Goal: Check status: Check status

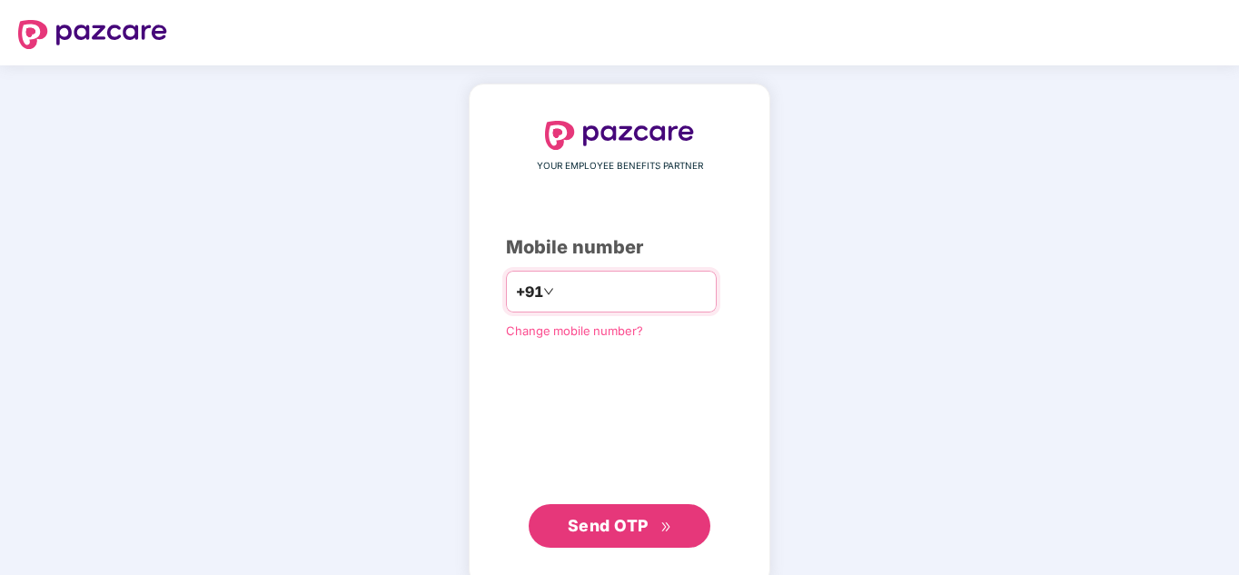
click at [589, 290] on input "number" at bounding box center [632, 291] width 149 height 29
click at [603, 282] on input "number" at bounding box center [632, 291] width 149 height 29
click at [599, 293] on input "number" at bounding box center [632, 291] width 149 height 29
type input "**********"
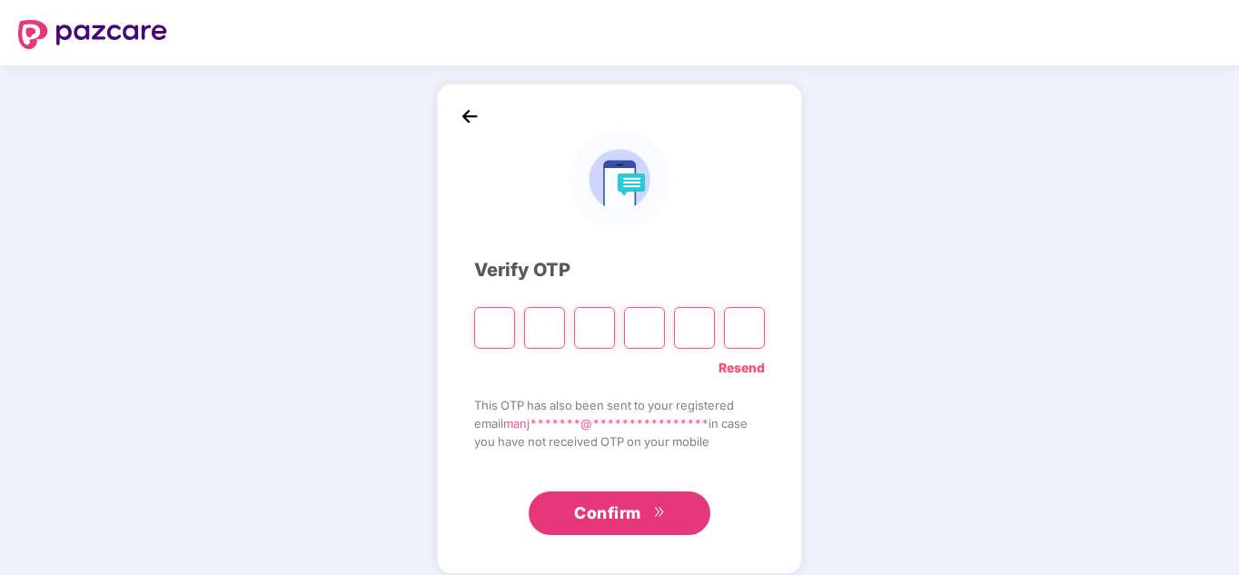
type input "*"
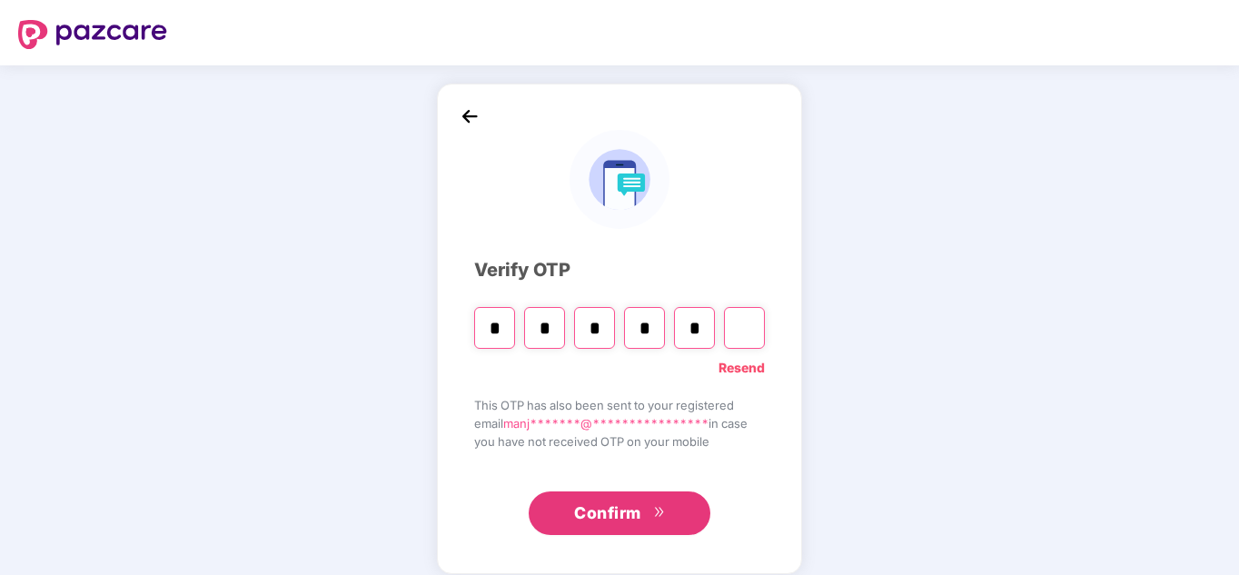
type input "*"
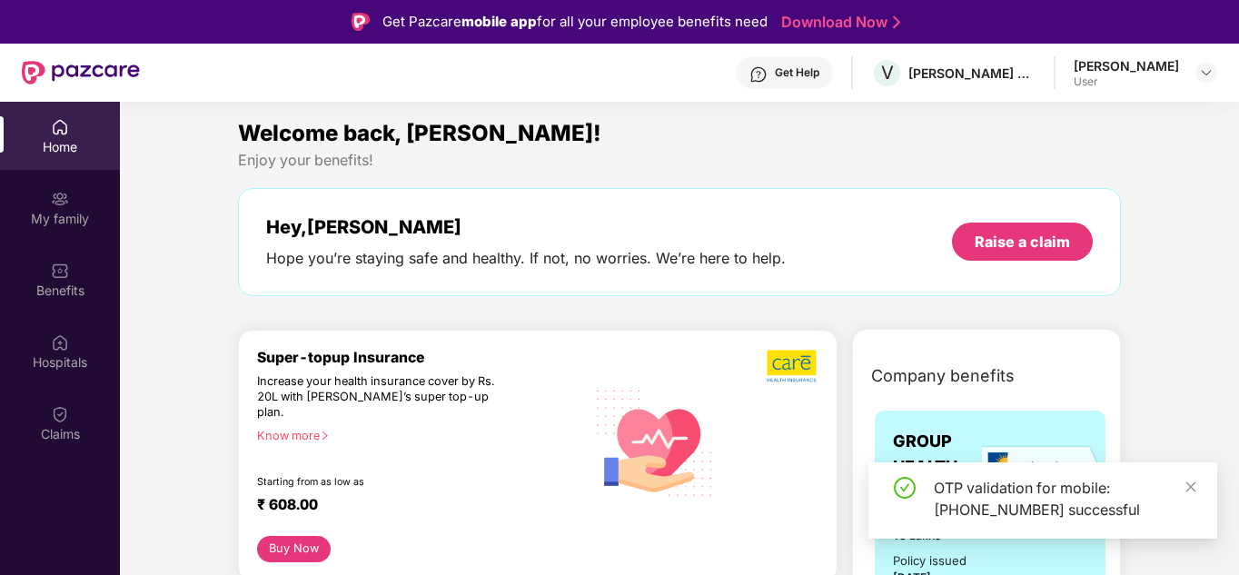
click at [1197, 484] on div "OTP validation for mobile: +919902324400 successful" at bounding box center [1042, 500] width 349 height 76
click at [65, 426] on div "Claims" at bounding box center [60, 434] width 120 height 18
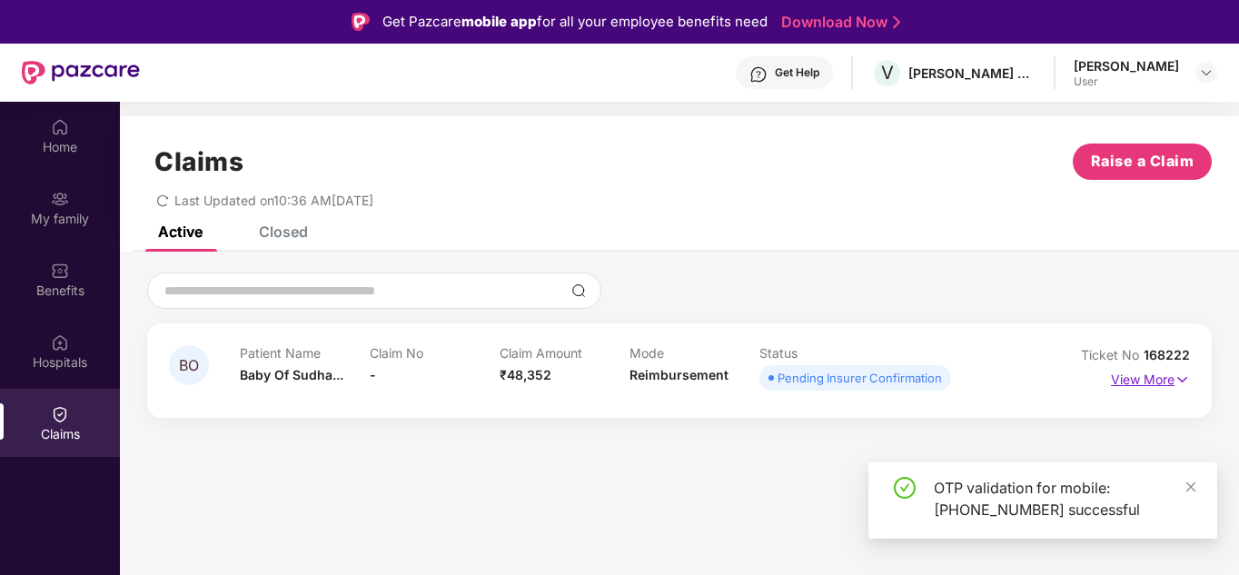
click at [1154, 379] on p "View More" at bounding box center [1150, 377] width 79 height 25
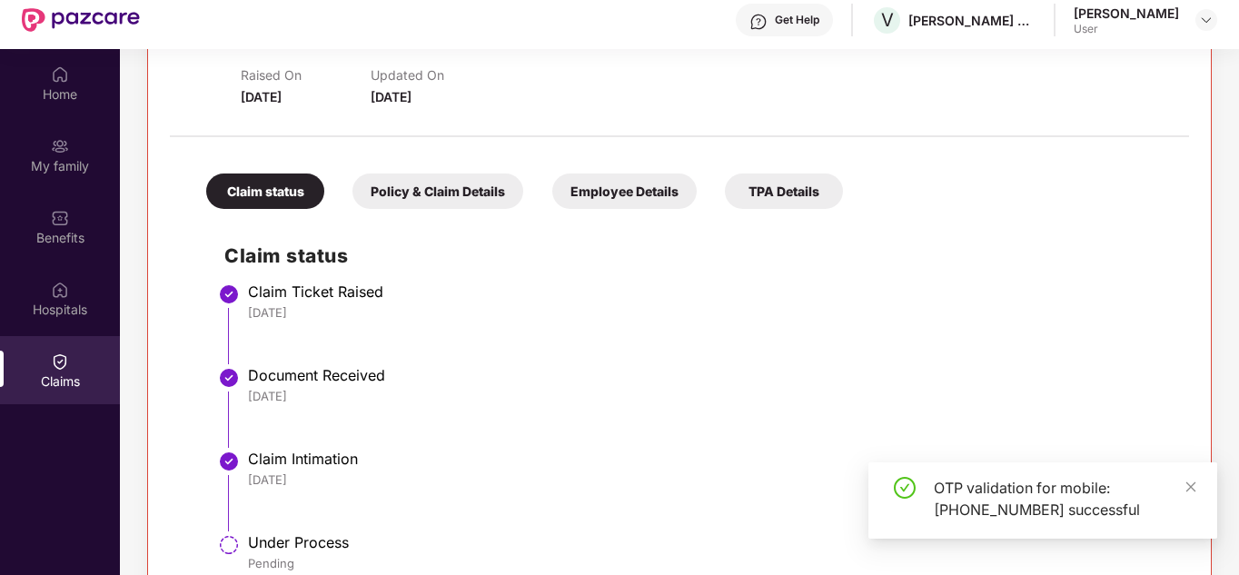
scroll to position [102, 0]
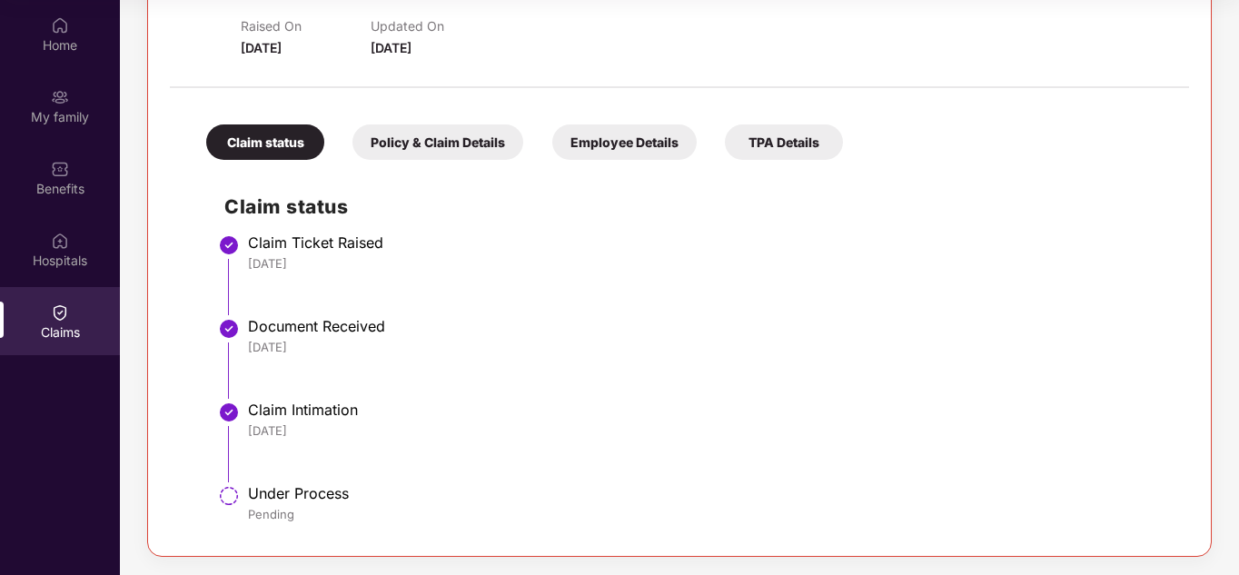
click at [325, 507] on div "Pending" at bounding box center [709, 514] width 923 height 16
click at [427, 141] on div "Policy & Claim Details" at bounding box center [437, 141] width 171 height 35
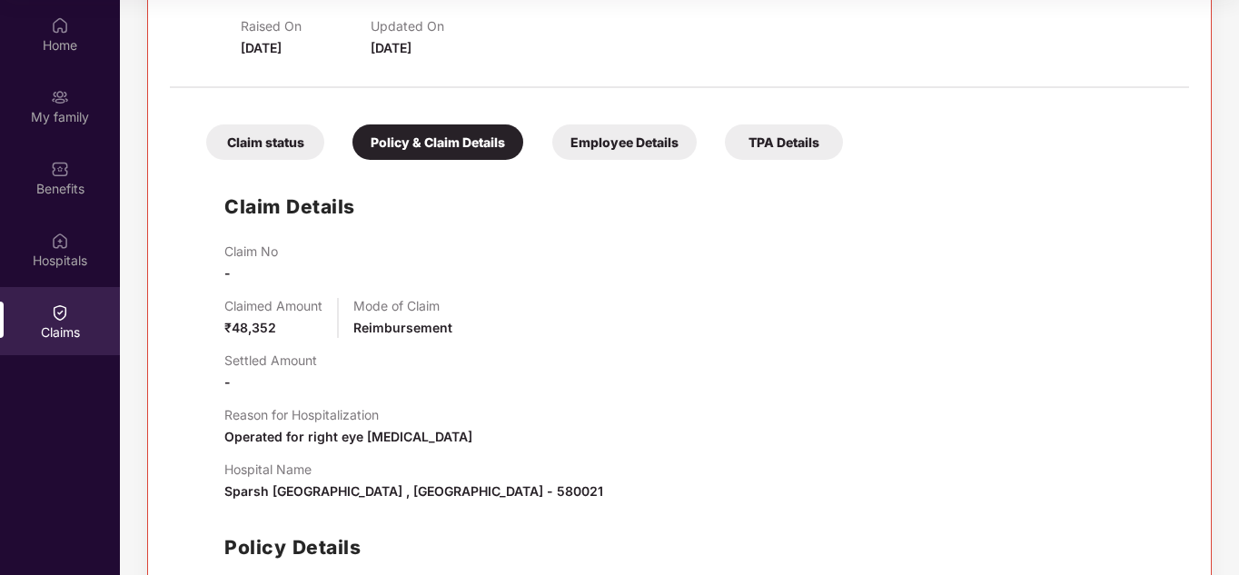
click at [606, 150] on div "Employee Details" at bounding box center [624, 141] width 144 height 35
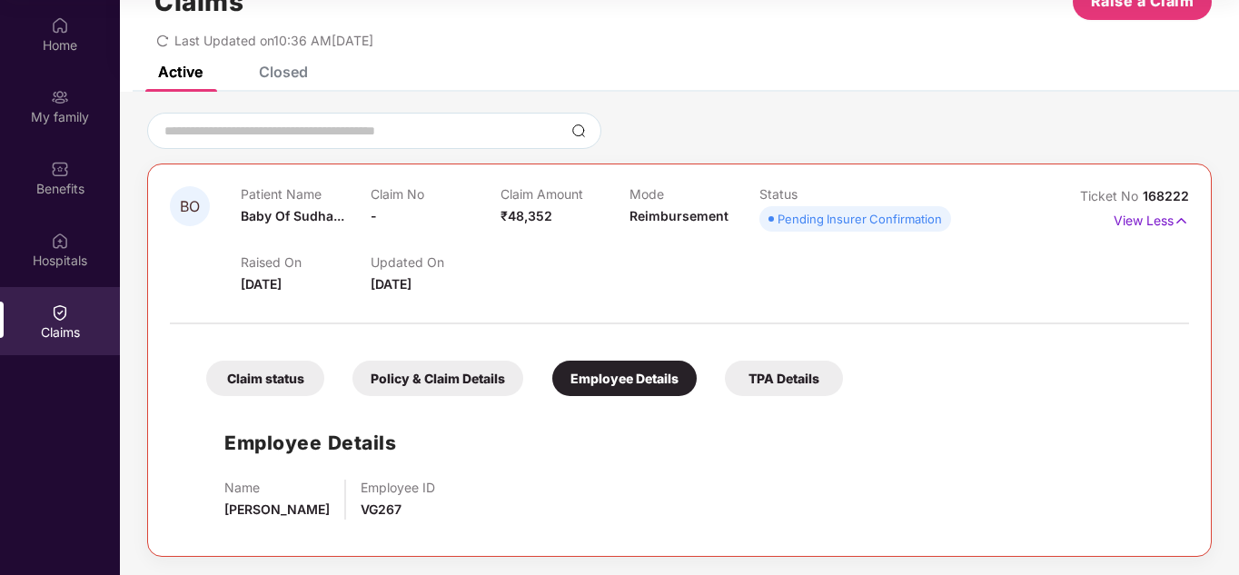
click at [772, 380] on div "TPA Details" at bounding box center [784, 378] width 118 height 35
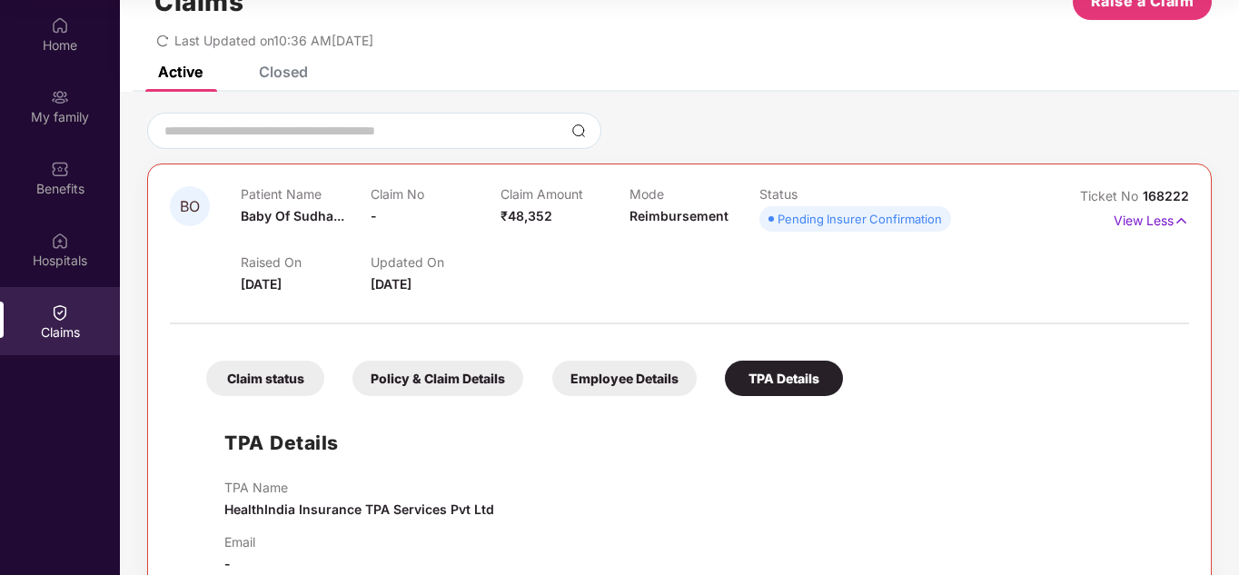
scroll to position [98, 0]
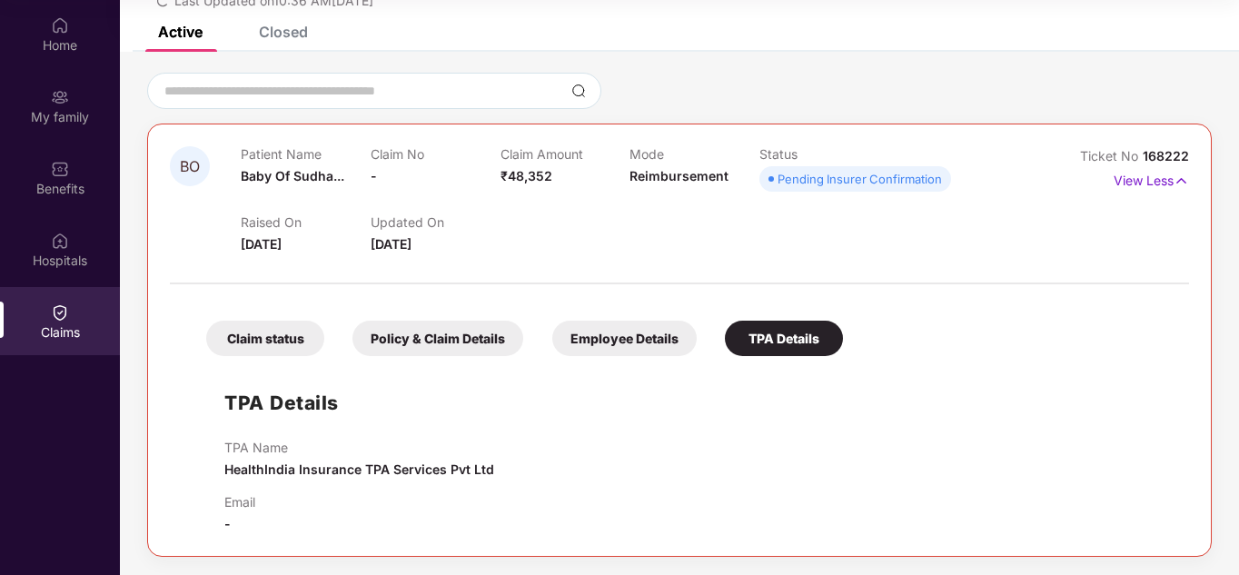
click at [249, 332] on div "Claim status" at bounding box center [265, 338] width 118 height 35
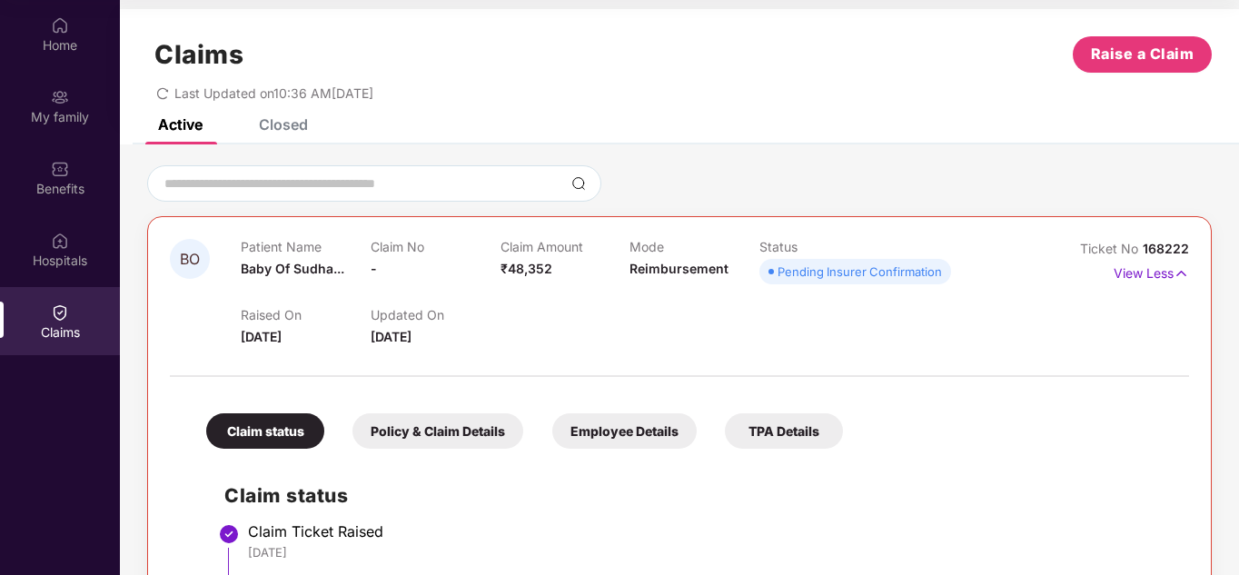
scroll to position [0, 0]
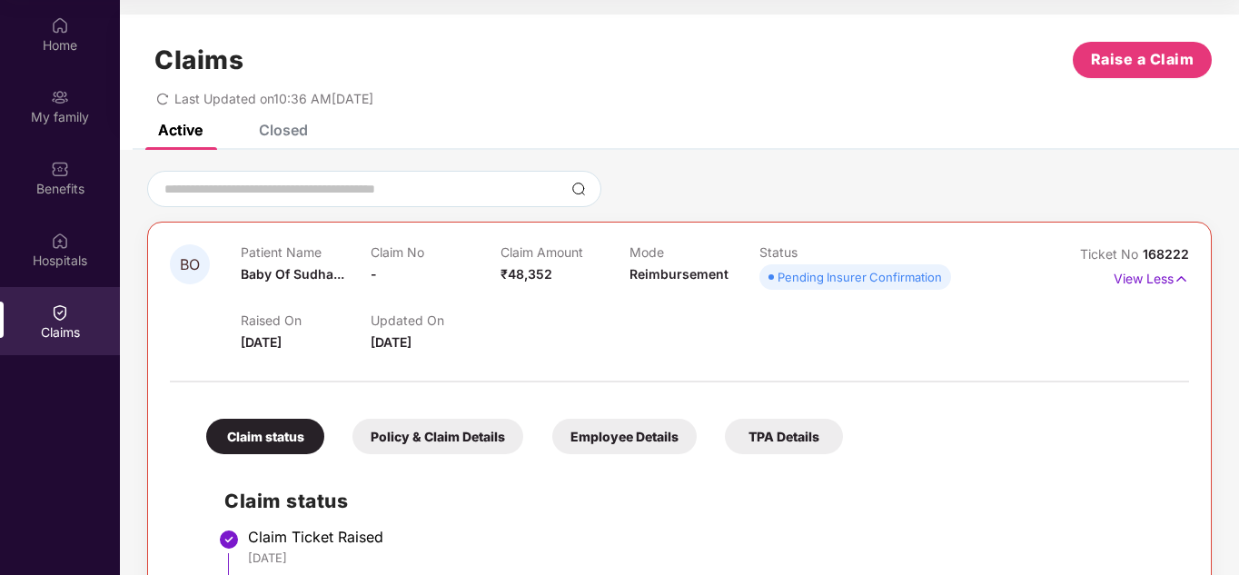
click at [258, 129] on div "Closed" at bounding box center [270, 130] width 76 height 18
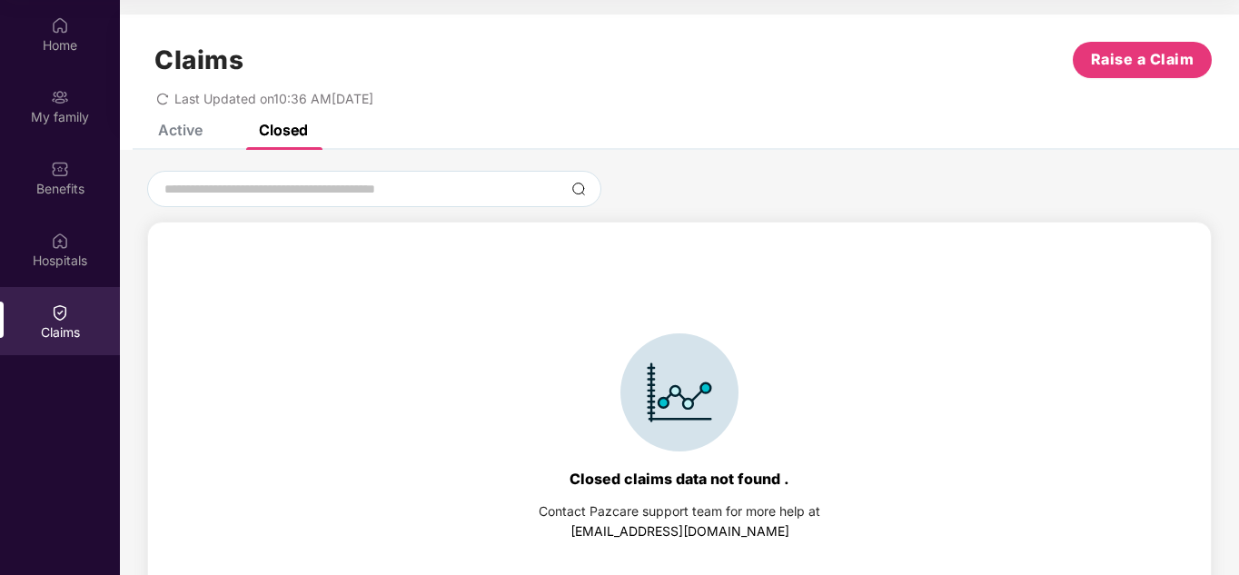
click at [180, 129] on div "Active" at bounding box center [180, 130] width 45 height 18
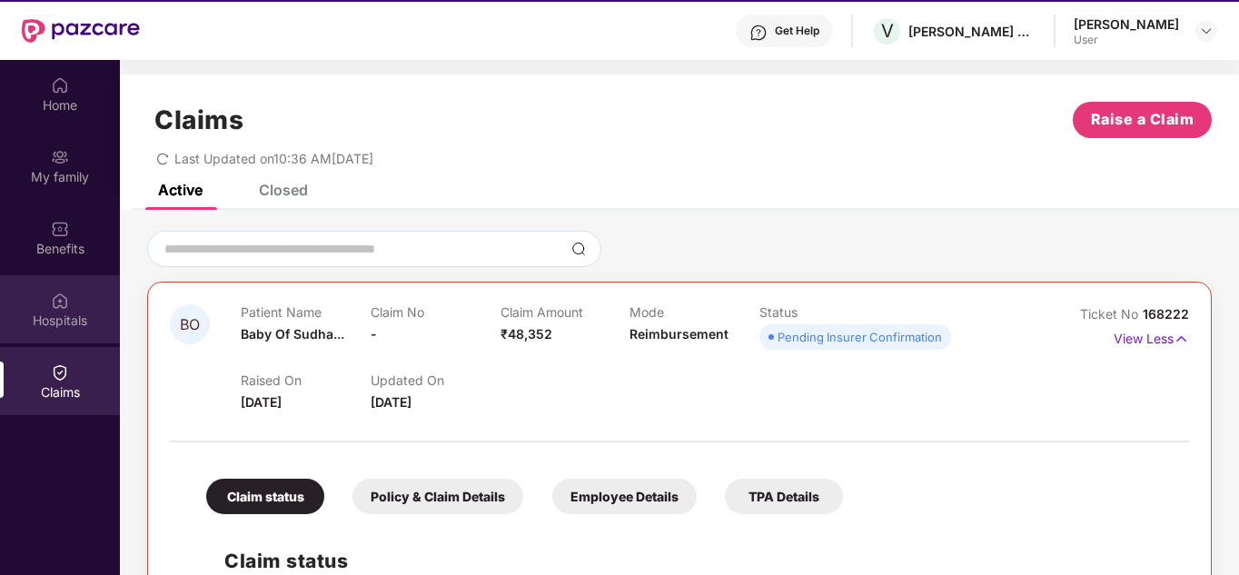
scroll to position [11, 0]
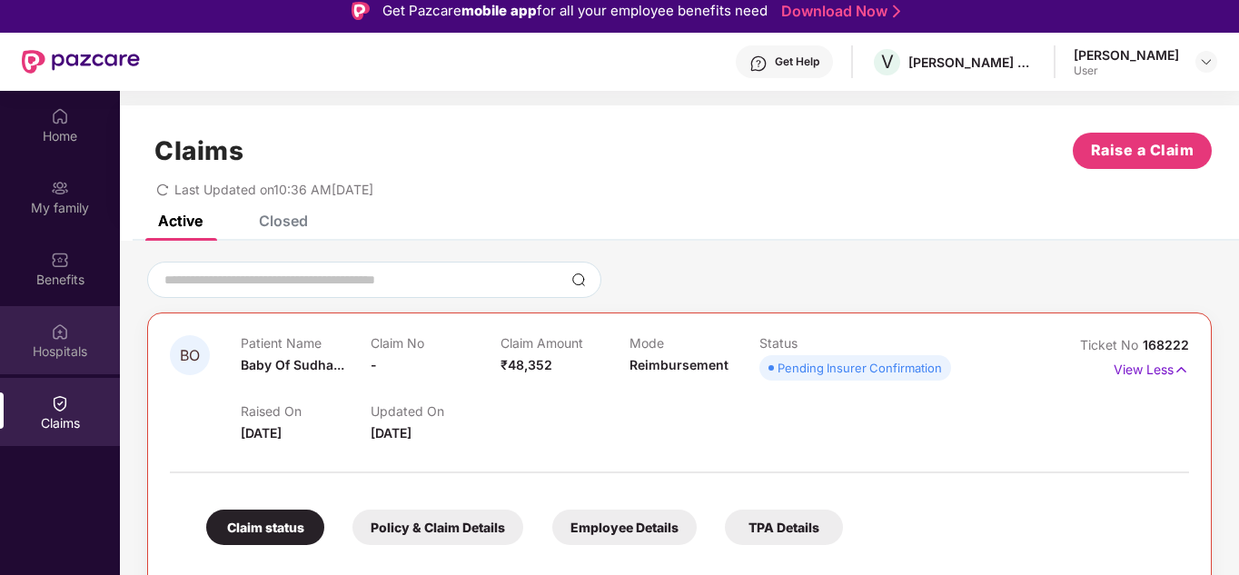
click at [63, 349] on div "Hospitals" at bounding box center [60, 351] width 120 height 18
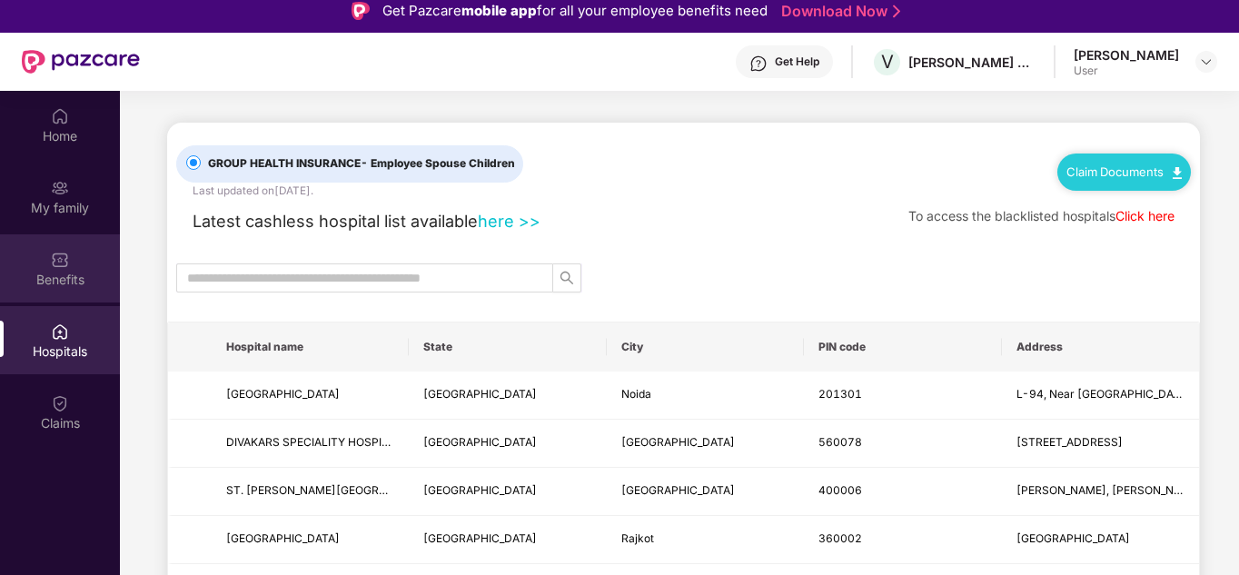
click at [45, 280] on div "Benefits" at bounding box center [60, 280] width 120 height 18
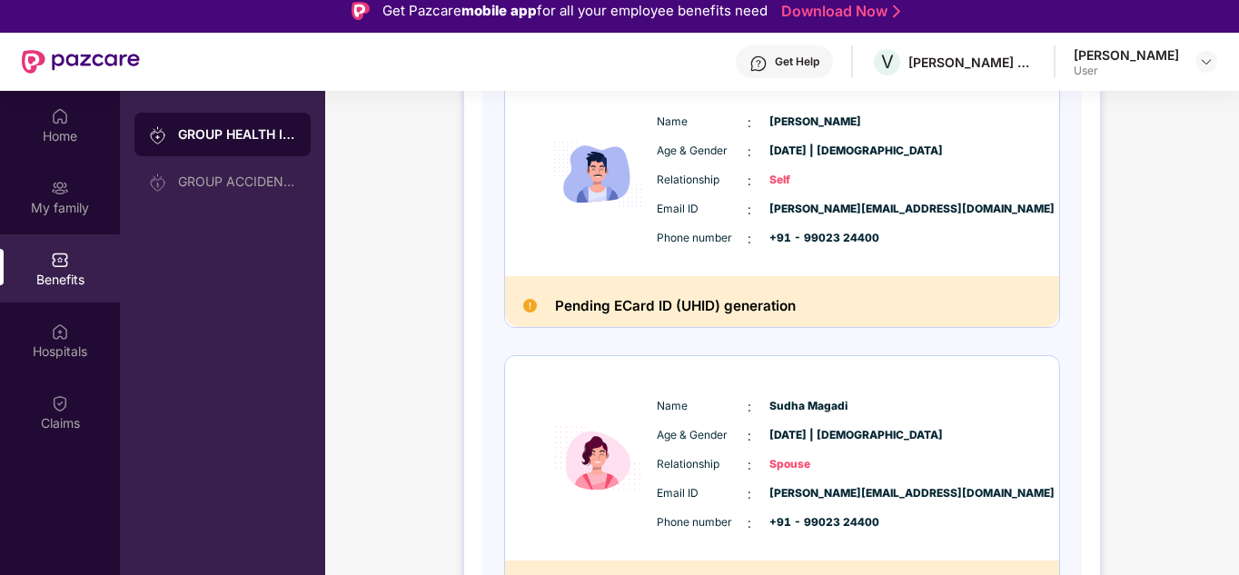
scroll to position [182, 0]
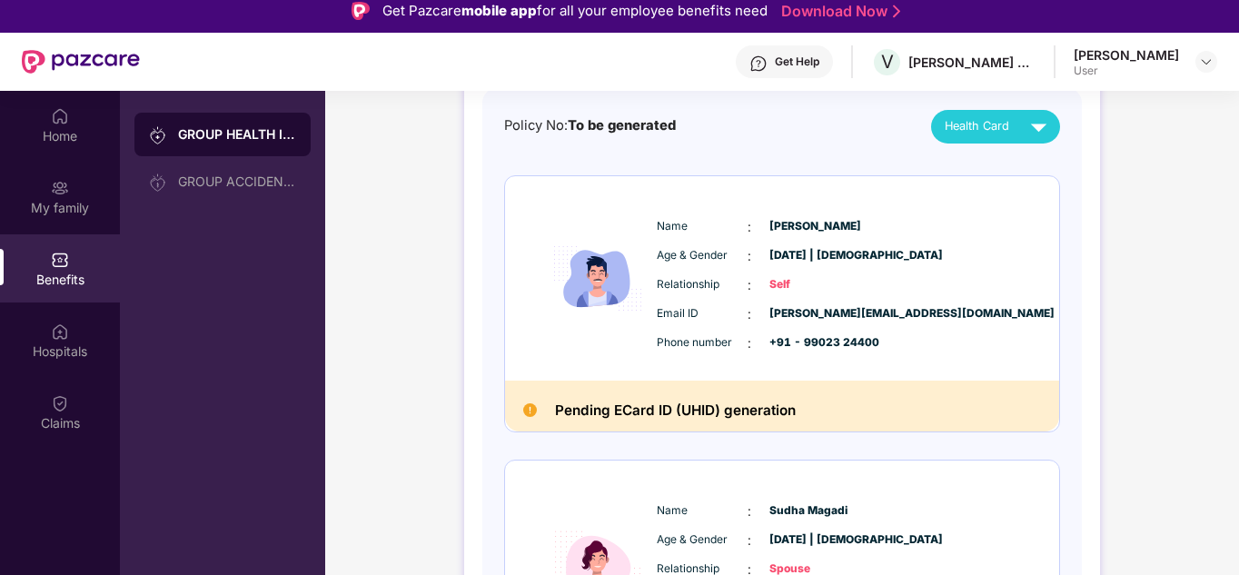
click at [766, 411] on h2 "Pending ECard ID (UHID) generation" at bounding box center [675, 411] width 241 height 24
click at [800, 235] on div "Name : Manjunath Tumbada" at bounding box center [837, 227] width 361 height 20
click at [615, 182] on div "Name : Manjunath Tumbada Age & Gender : 06 June 1990 | Male Relationship : Self…" at bounding box center [782, 278] width 554 height 204
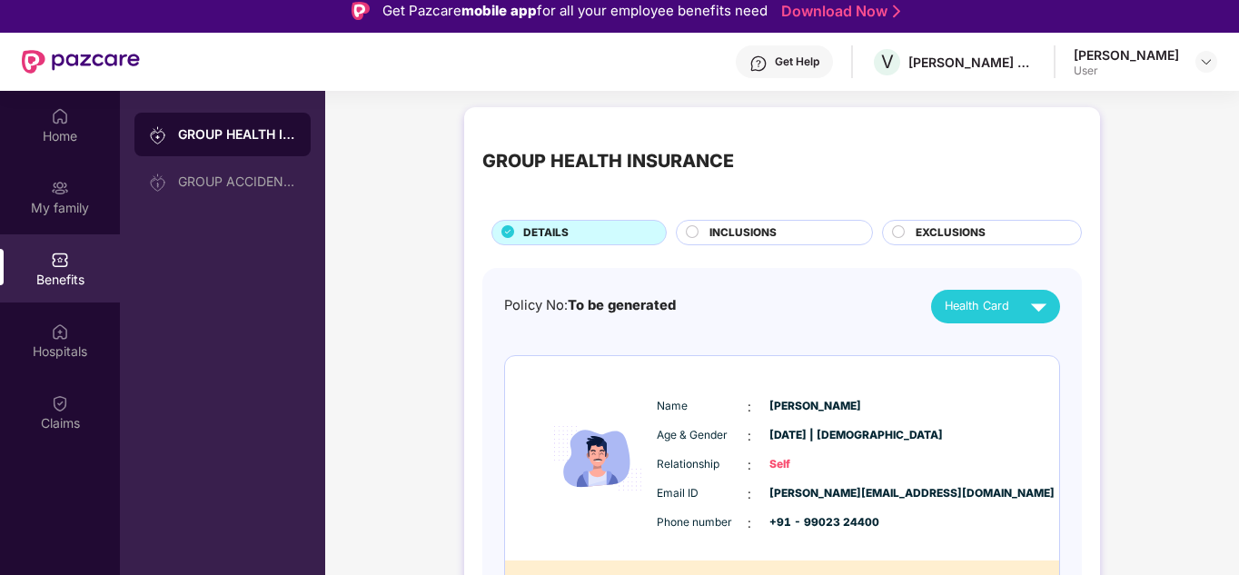
scroll to position [0, 0]
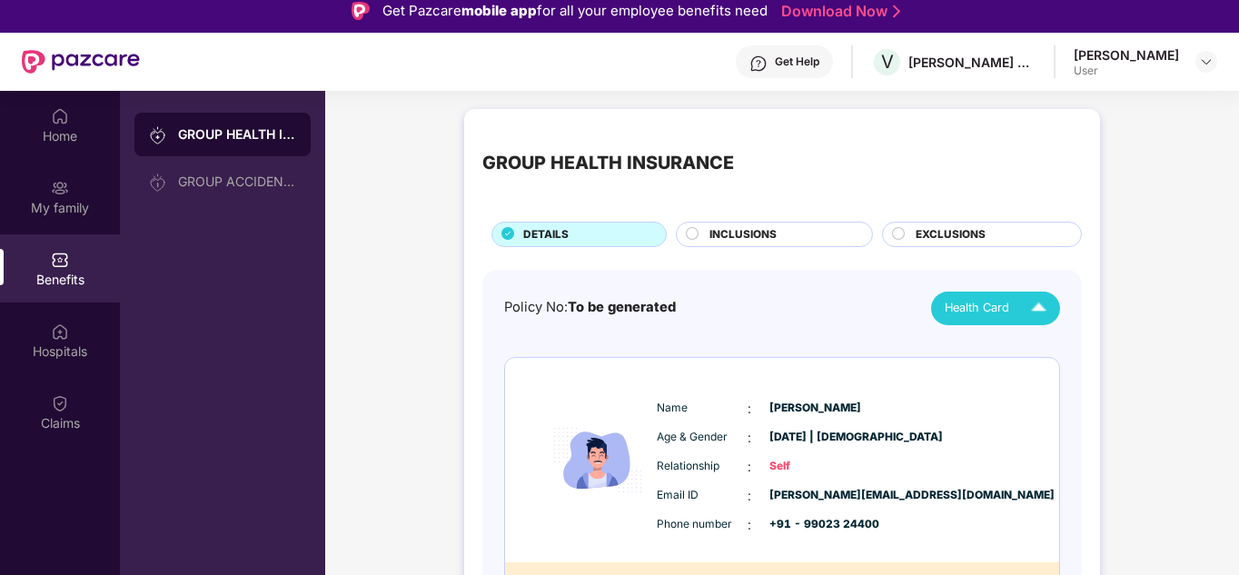
click at [997, 297] on div "Health Card" at bounding box center [1000, 308] width 110 height 32
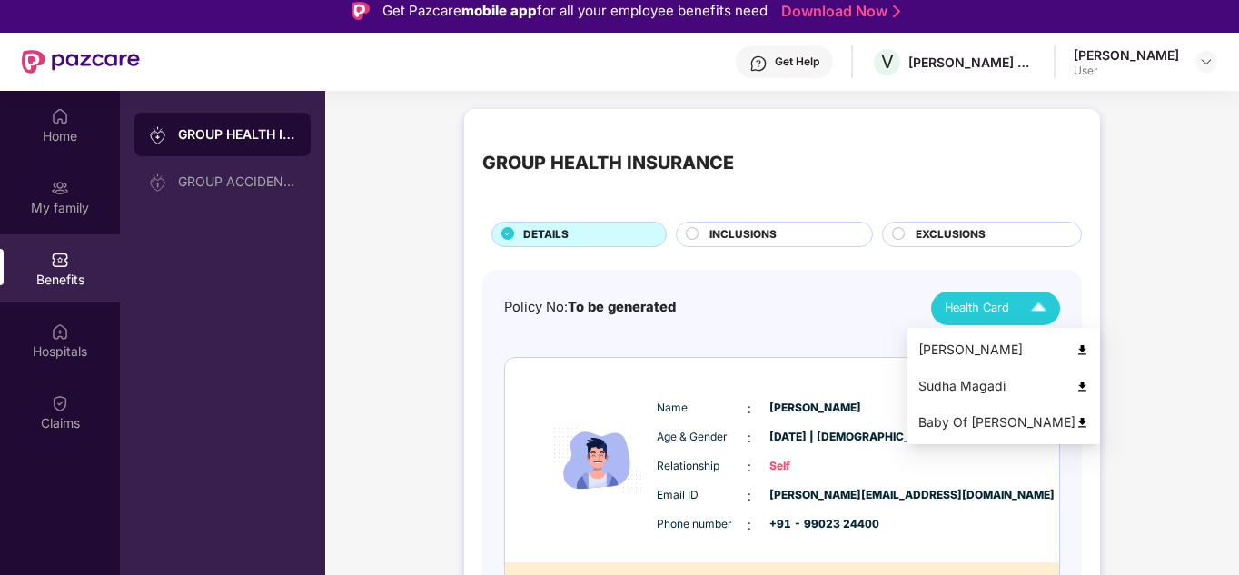
click at [944, 349] on div "[PERSON_NAME]" at bounding box center [1003, 350] width 171 height 20
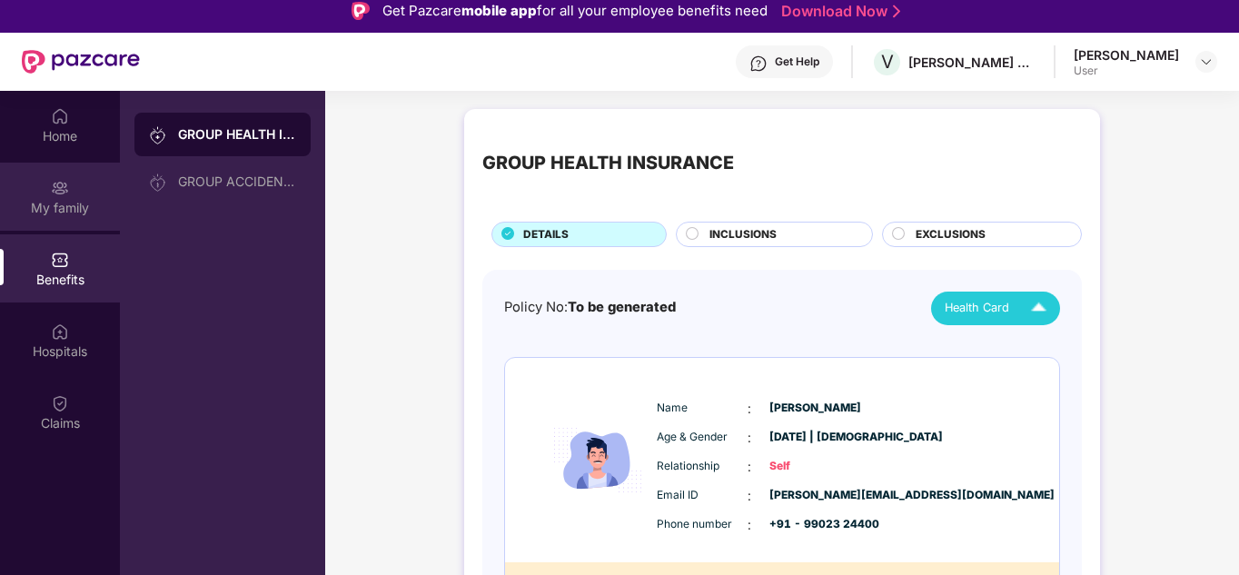
click at [56, 197] on div "My family" at bounding box center [60, 197] width 120 height 68
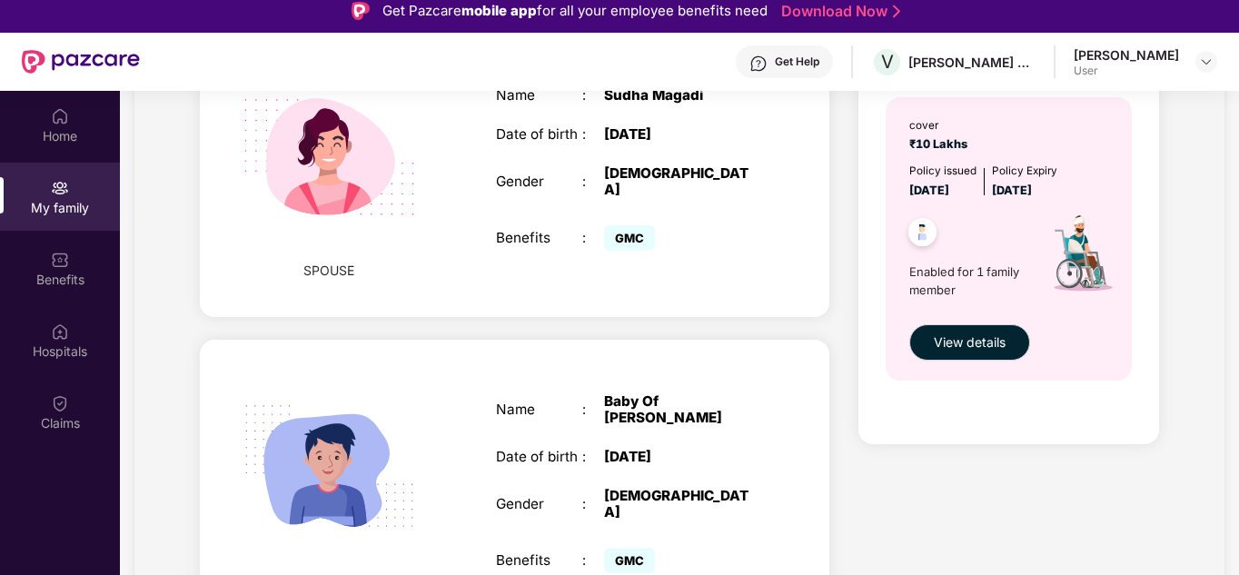
scroll to position [642, 0]
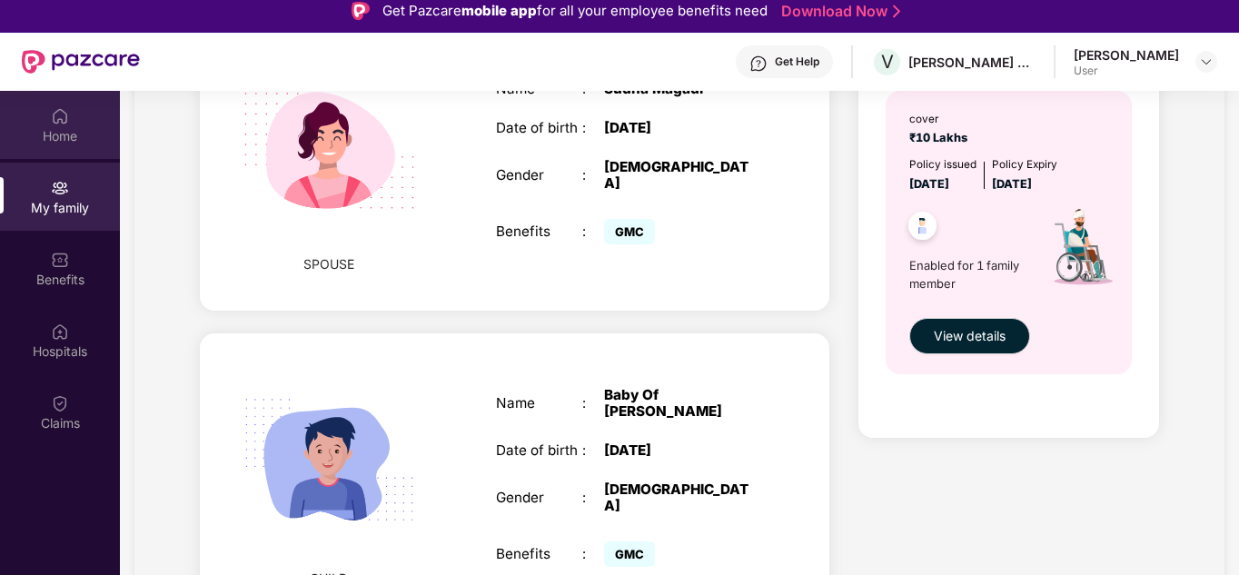
click at [73, 113] on div "Home" at bounding box center [60, 125] width 120 height 68
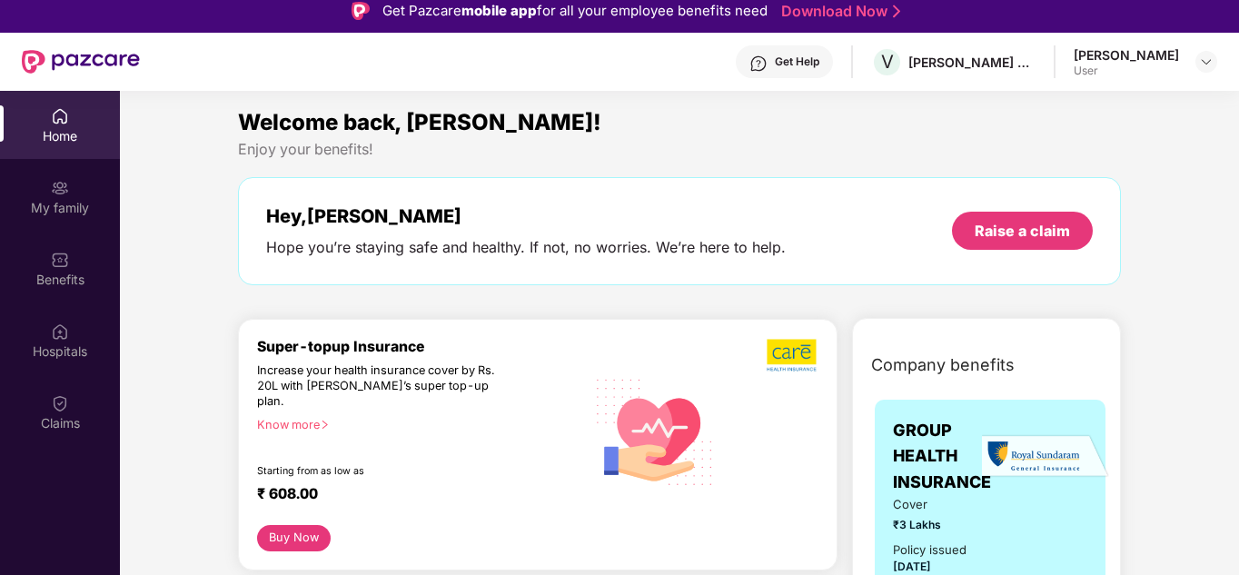
click at [64, 117] on img at bounding box center [60, 116] width 18 height 18
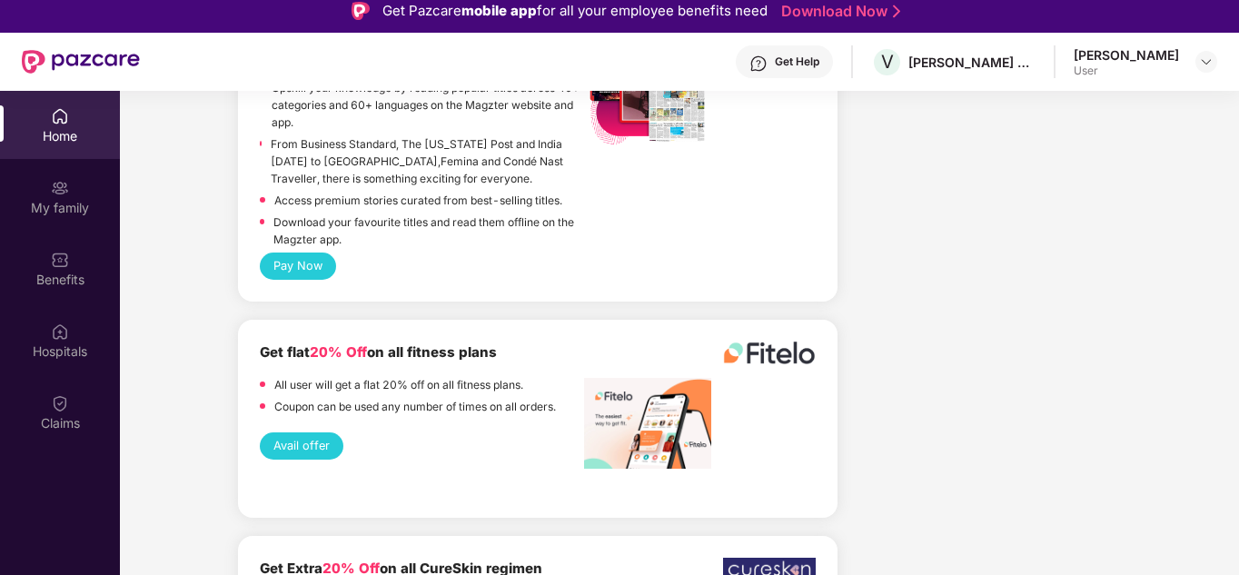
scroll to position [3088, 0]
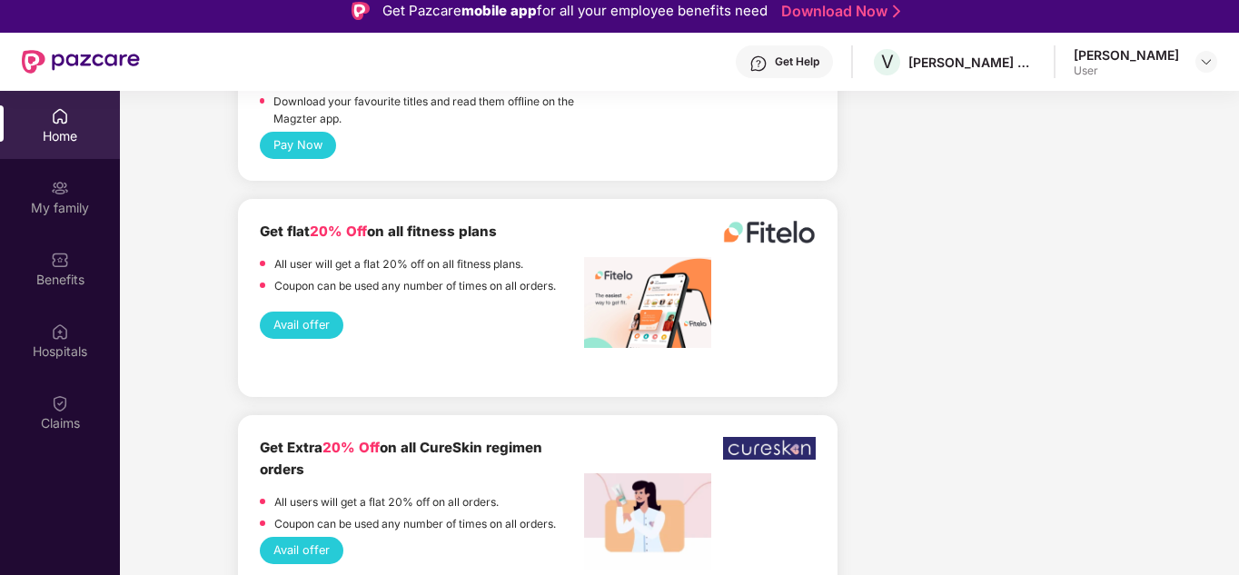
click at [66, 115] on img at bounding box center [60, 116] width 18 height 18
click at [52, 271] on div "Benefits" at bounding box center [60, 280] width 120 height 18
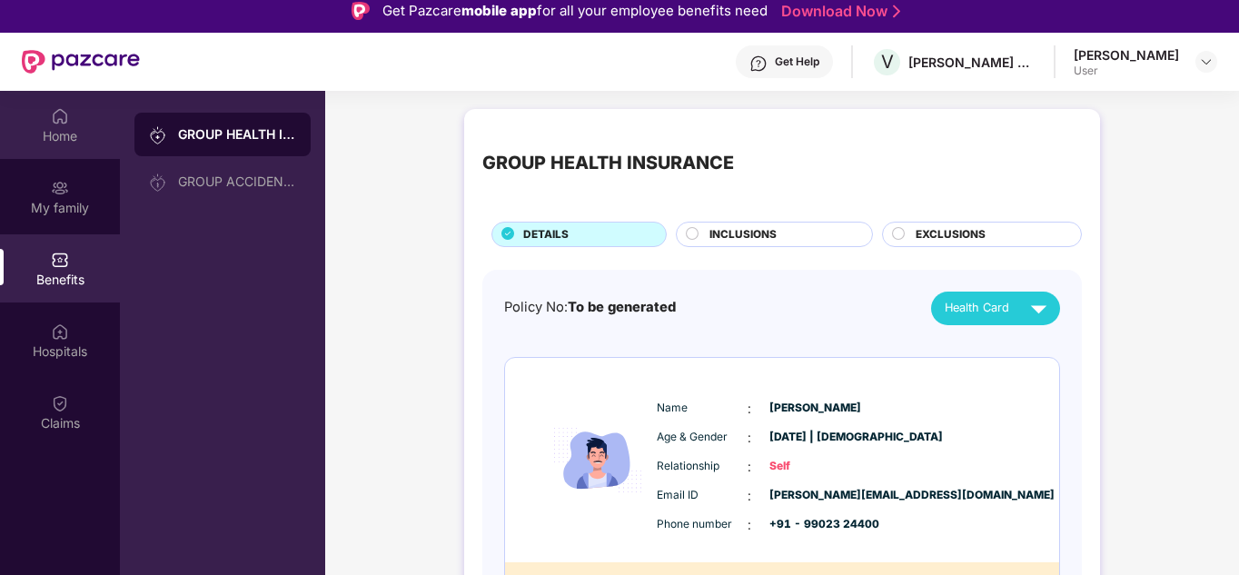
click at [81, 122] on div "Home" at bounding box center [60, 125] width 120 height 68
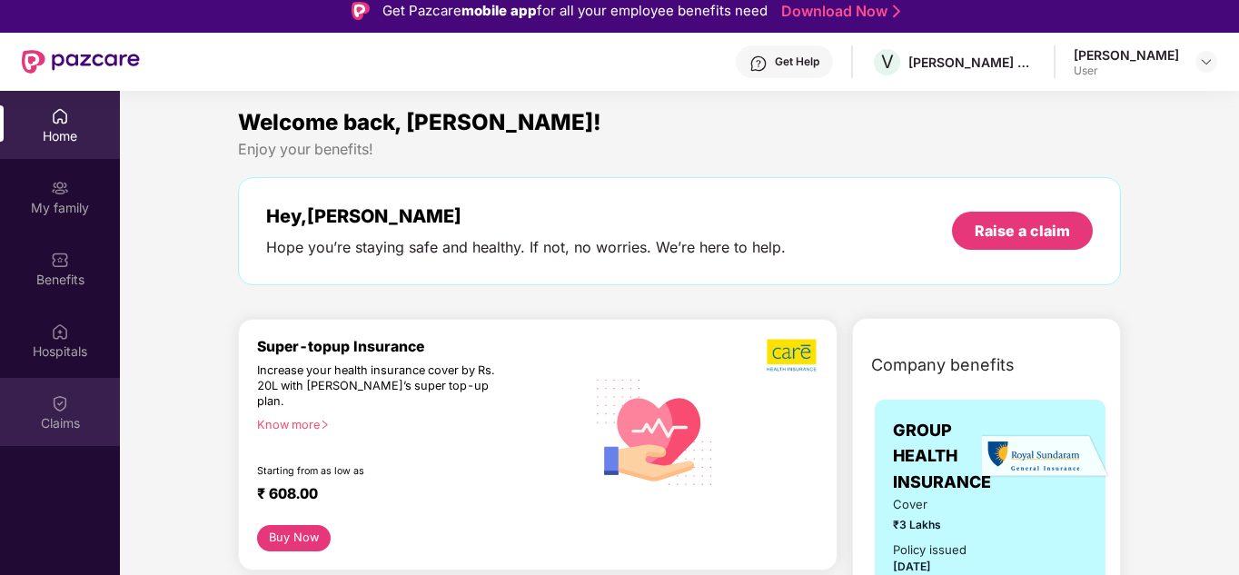
click at [46, 435] on div "Claims" at bounding box center [60, 412] width 120 height 68
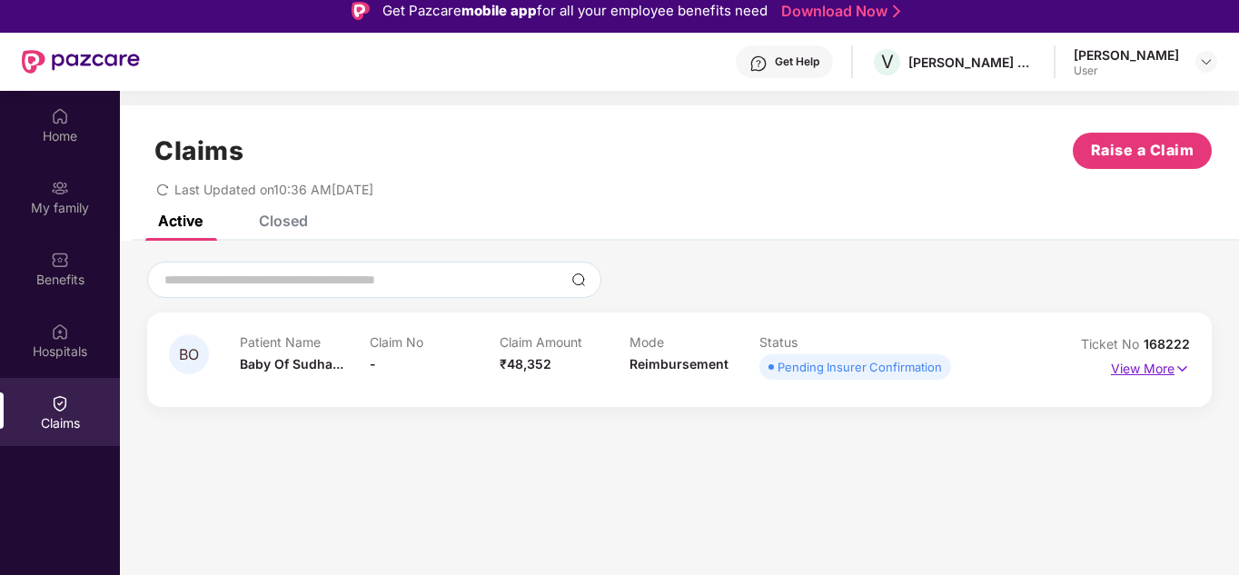
click at [1186, 368] on img at bounding box center [1181, 369] width 15 height 20
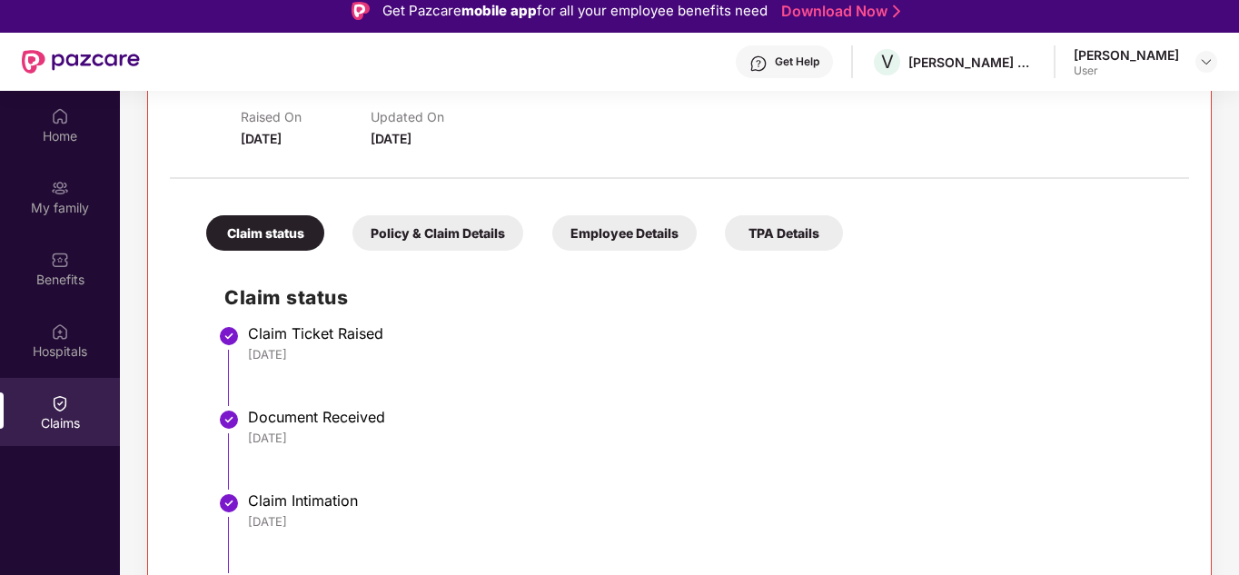
scroll to position [102, 0]
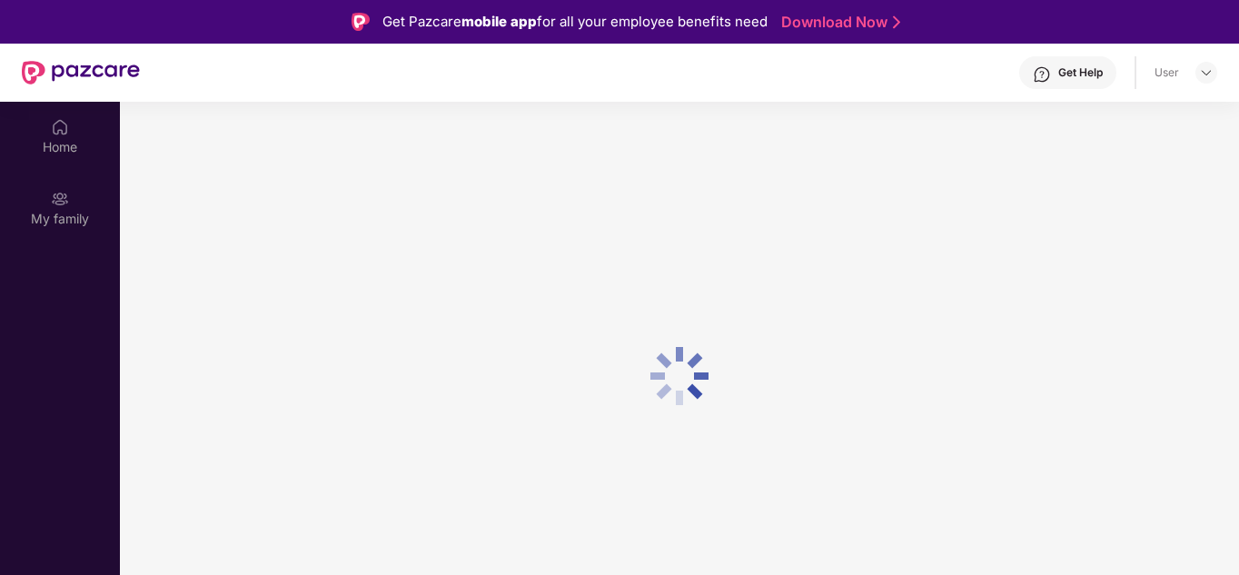
scroll to position [102, 0]
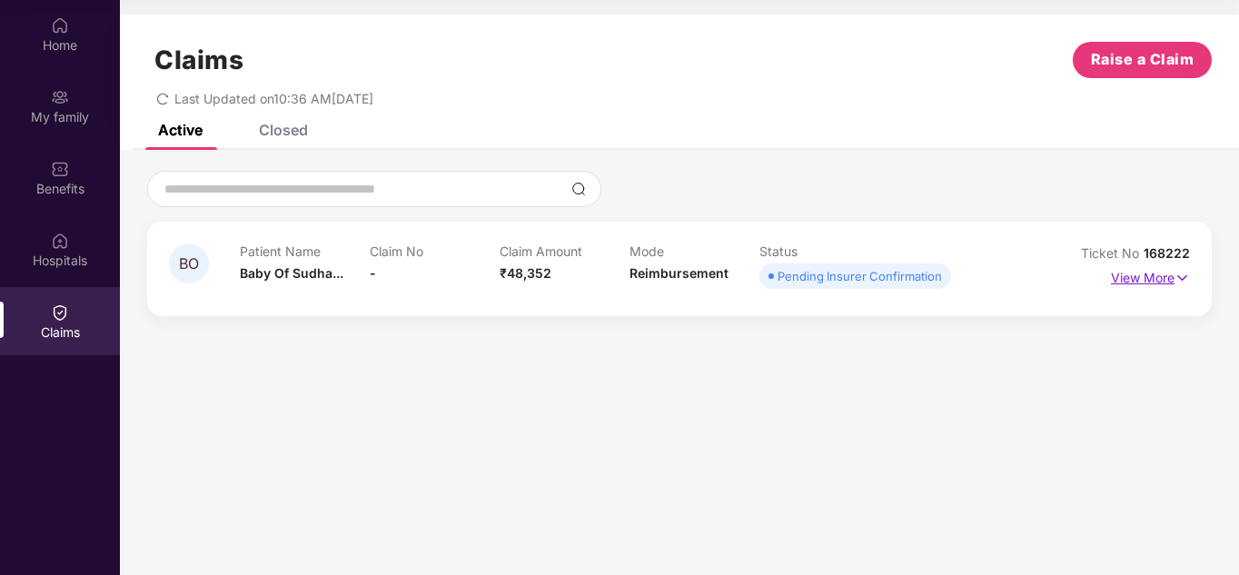
click at [1163, 281] on p "View More" at bounding box center [1150, 275] width 79 height 25
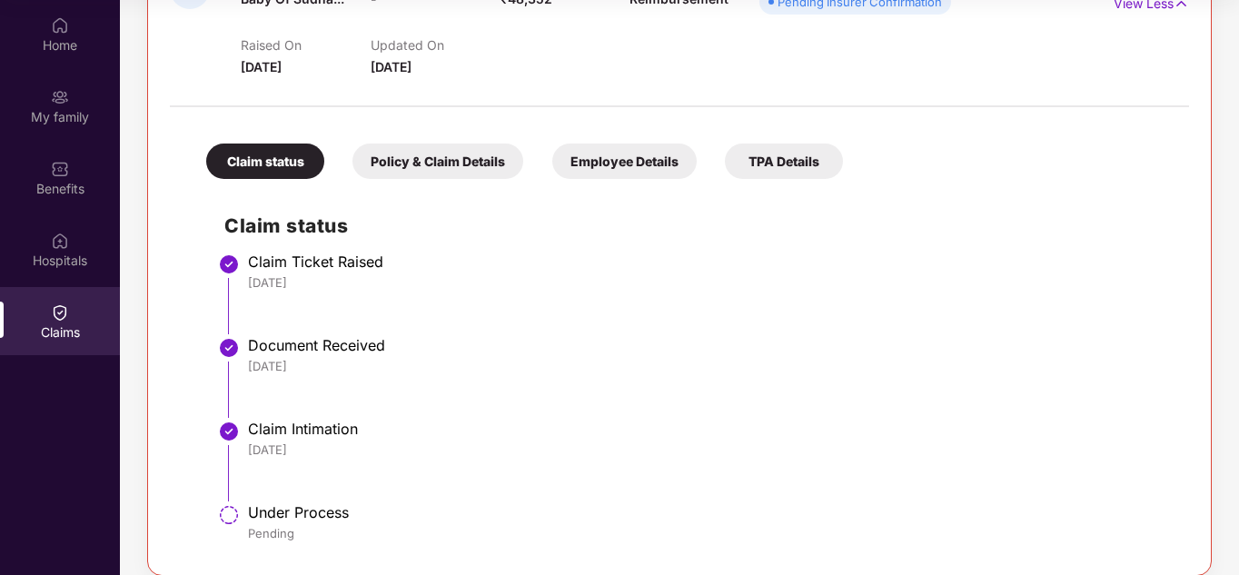
scroll to position [294, 0]
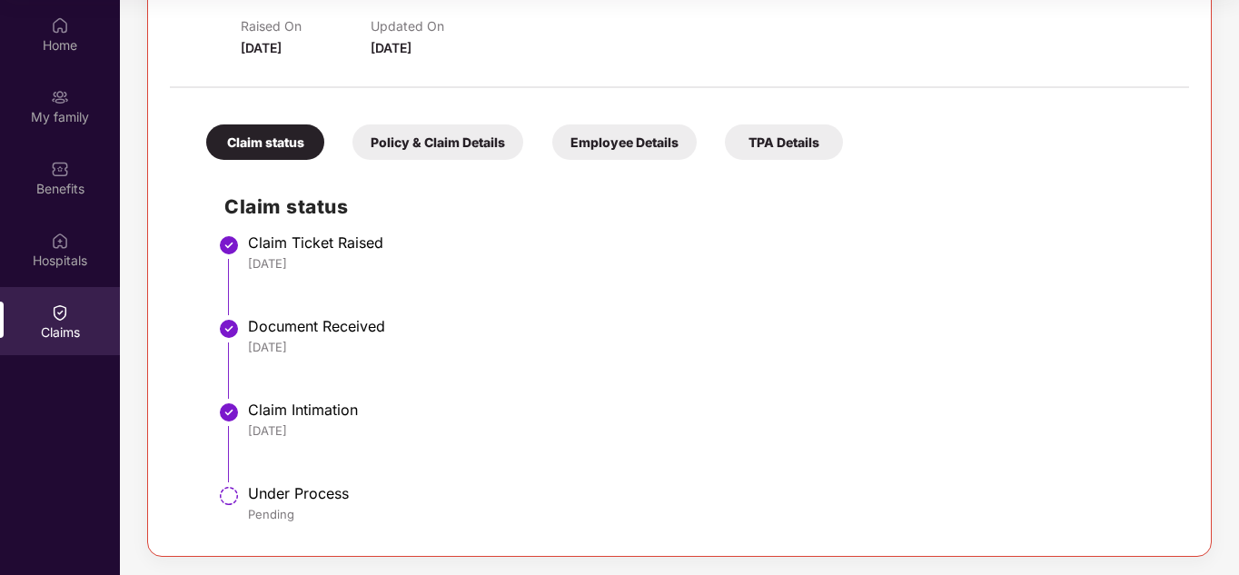
click at [503, 251] on div "Claim Ticket Raised" at bounding box center [709, 242] width 923 height 18
click at [62, 25] on img at bounding box center [60, 25] width 18 height 18
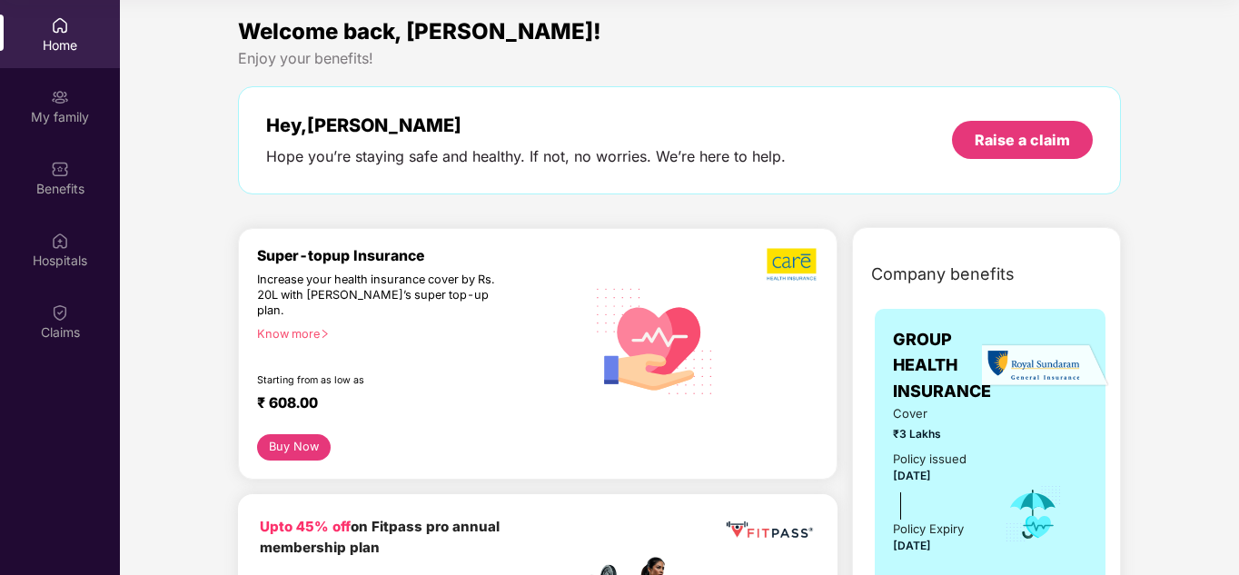
click at [53, 102] on img at bounding box center [60, 97] width 18 height 18
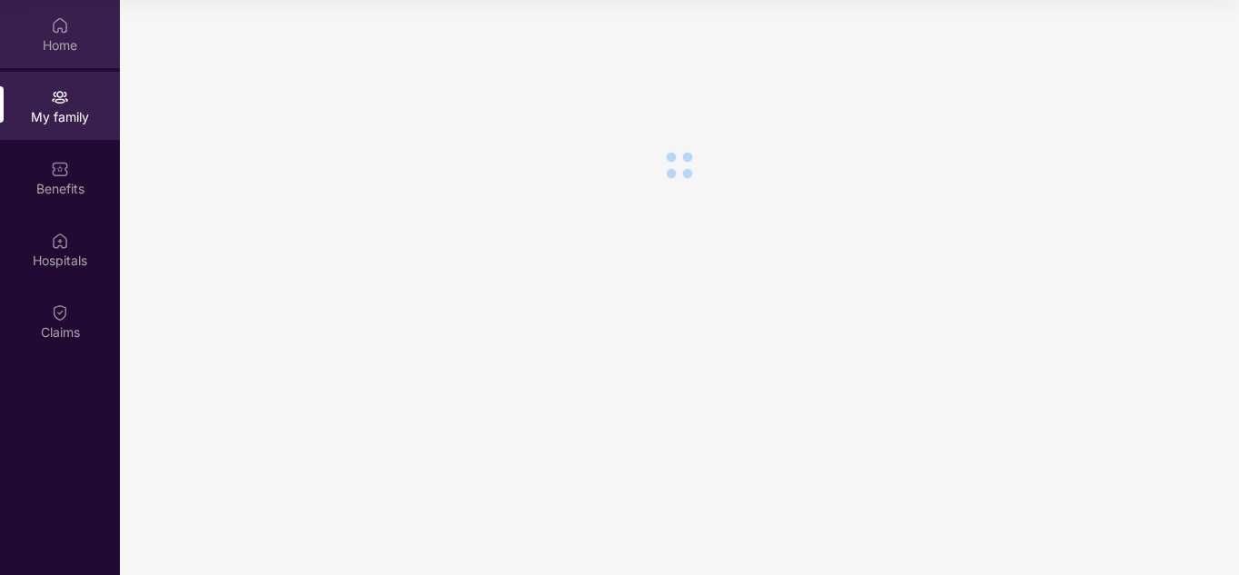
click at [56, 40] on div "Home" at bounding box center [60, 45] width 120 height 18
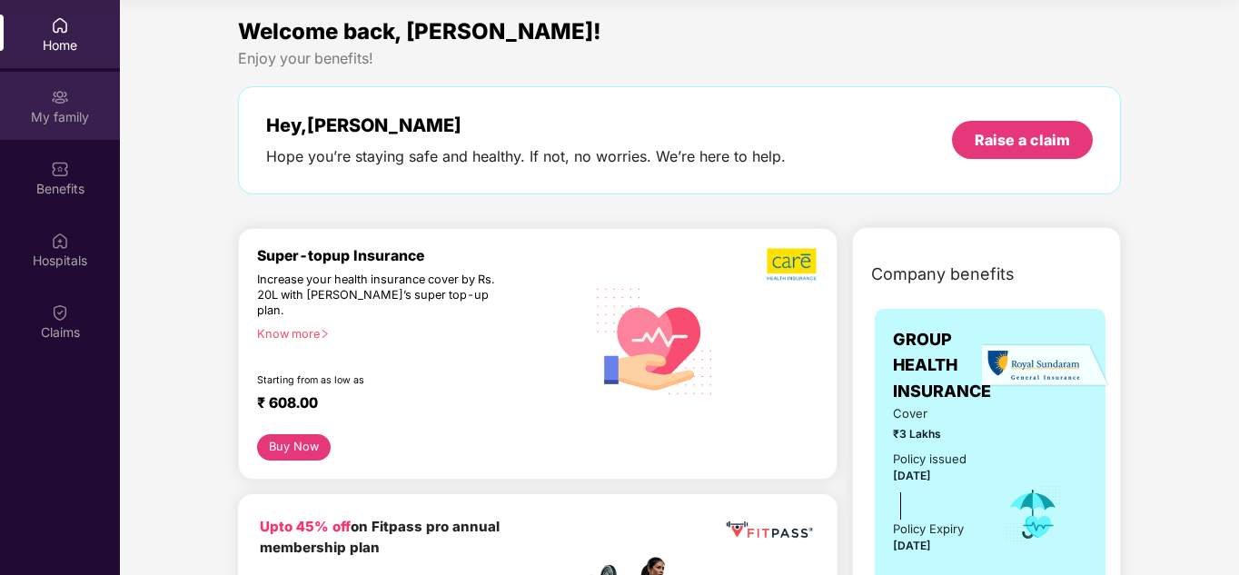
click at [72, 124] on div "My family" at bounding box center [60, 117] width 120 height 18
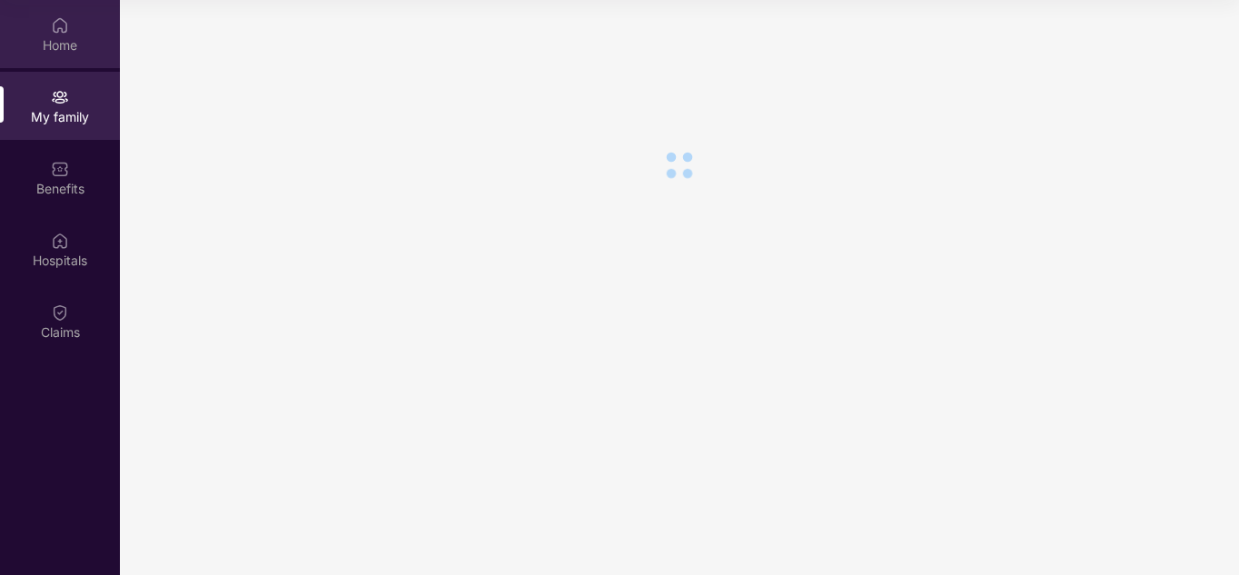
click at [63, 36] on div "Home" at bounding box center [60, 45] width 120 height 18
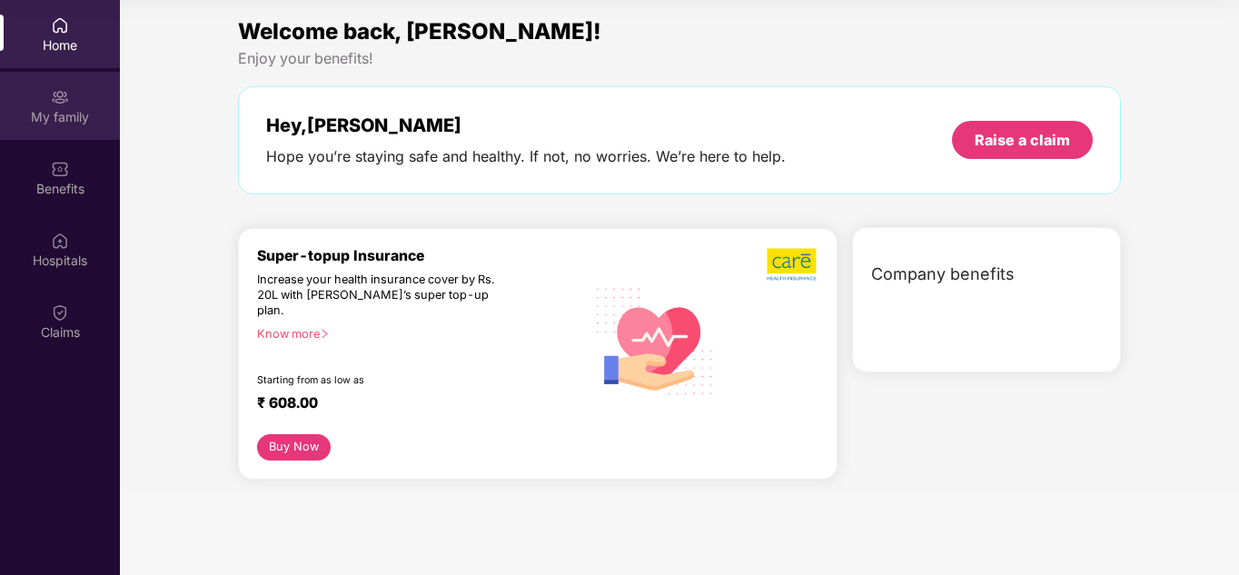
click at [51, 100] on img at bounding box center [60, 97] width 18 height 18
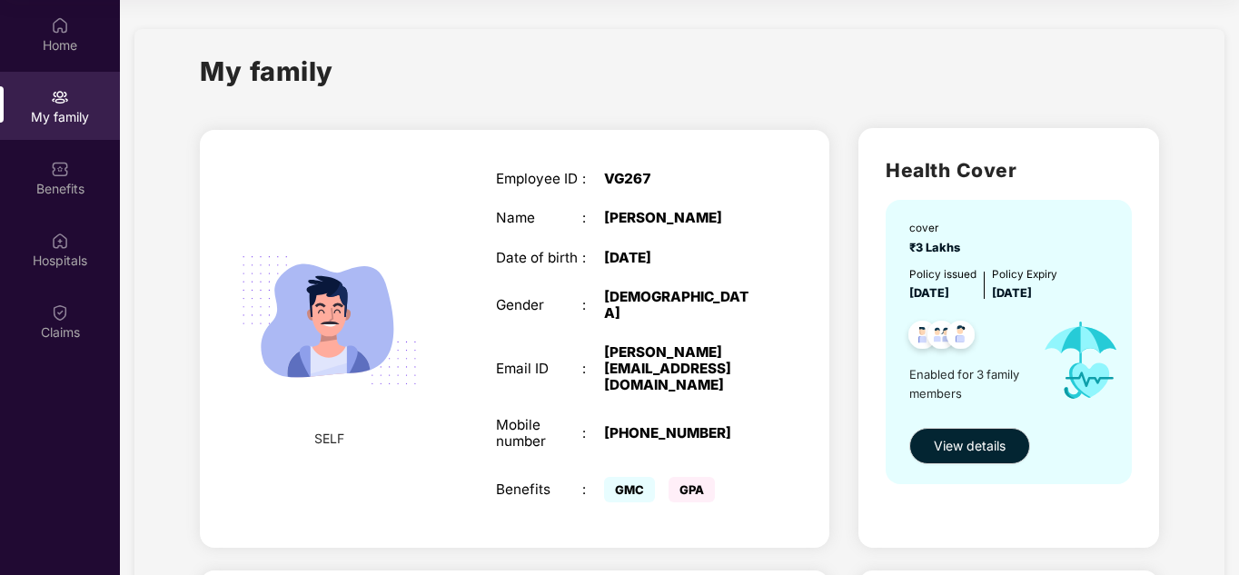
click at [388, 91] on div "My family" at bounding box center [679, 82] width 959 height 63
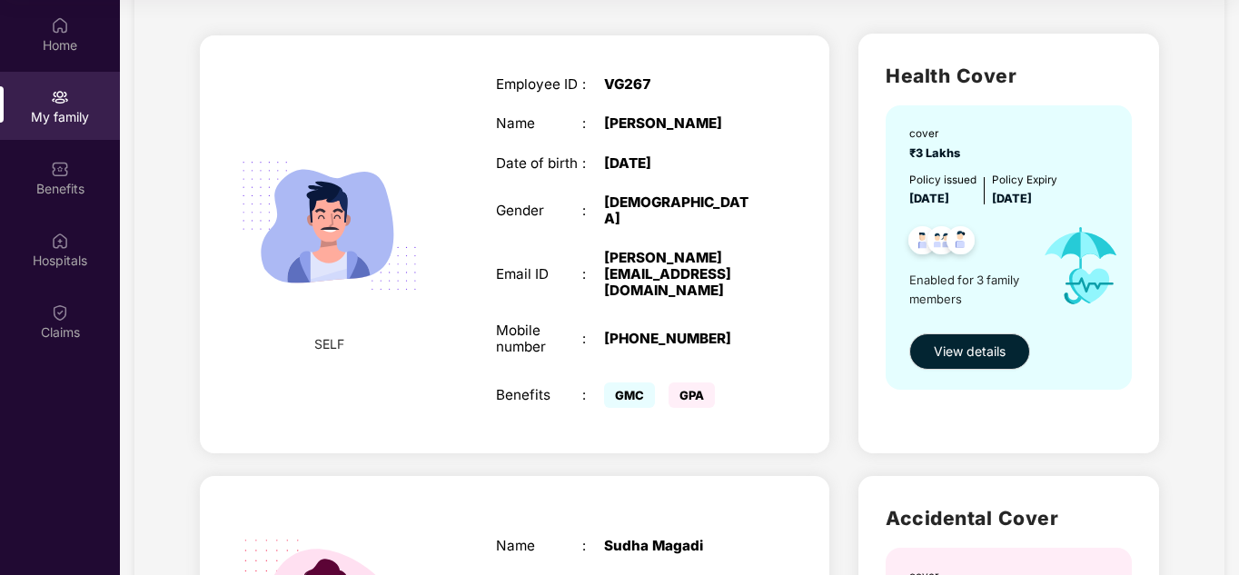
scroll to position [91, 0]
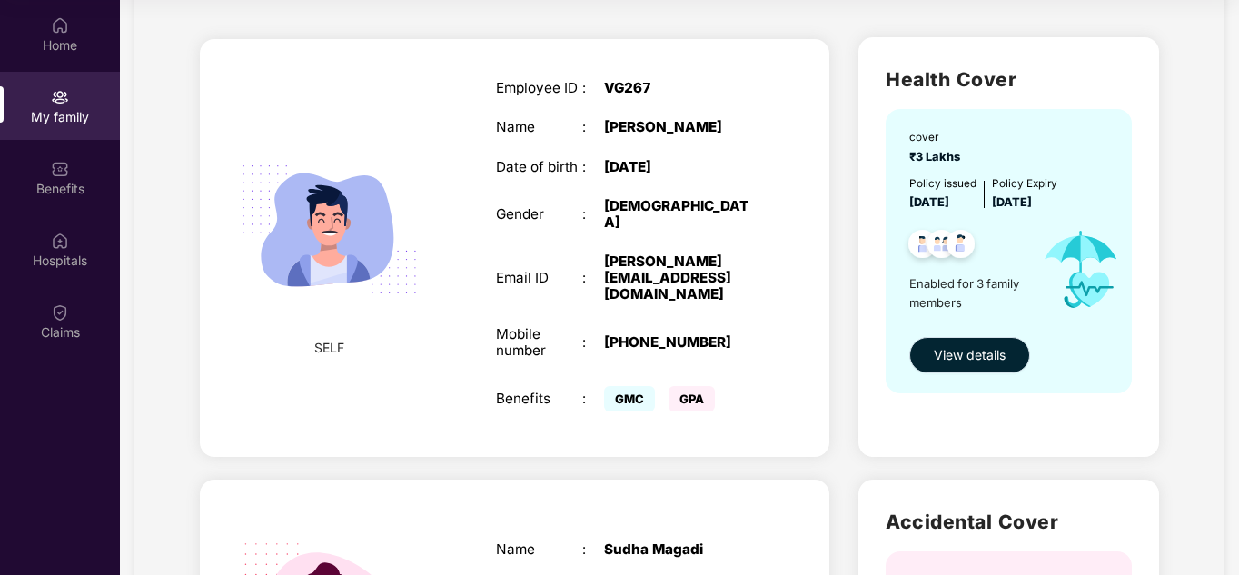
click at [971, 353] on span "View details" at bounding box center [970, 355] width 72 height 20
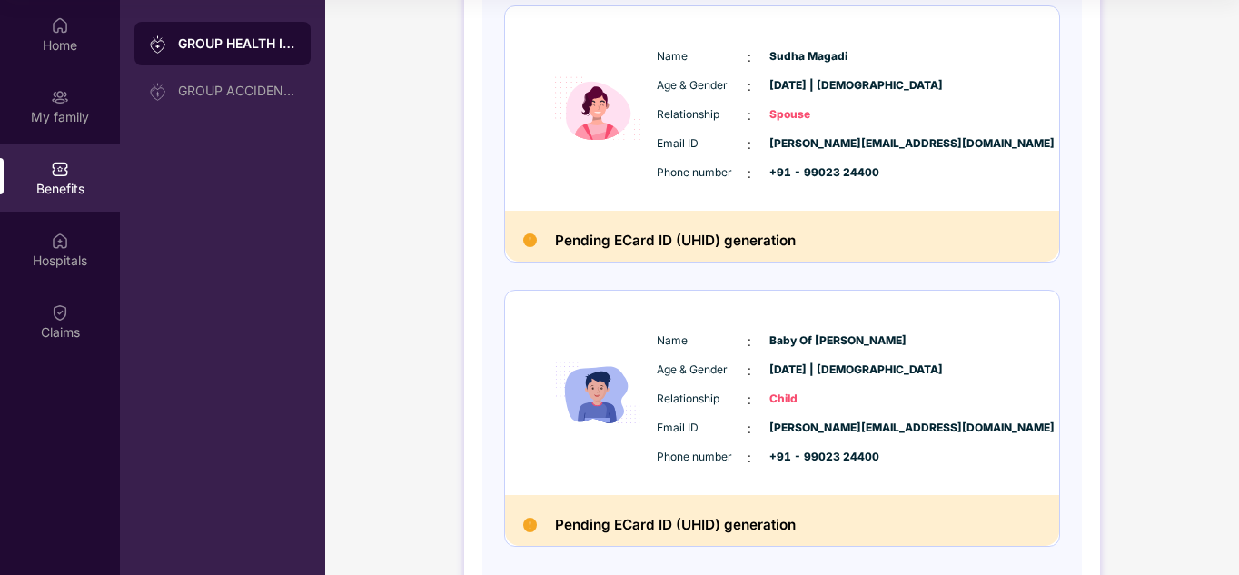
scroll to position [629, 0]
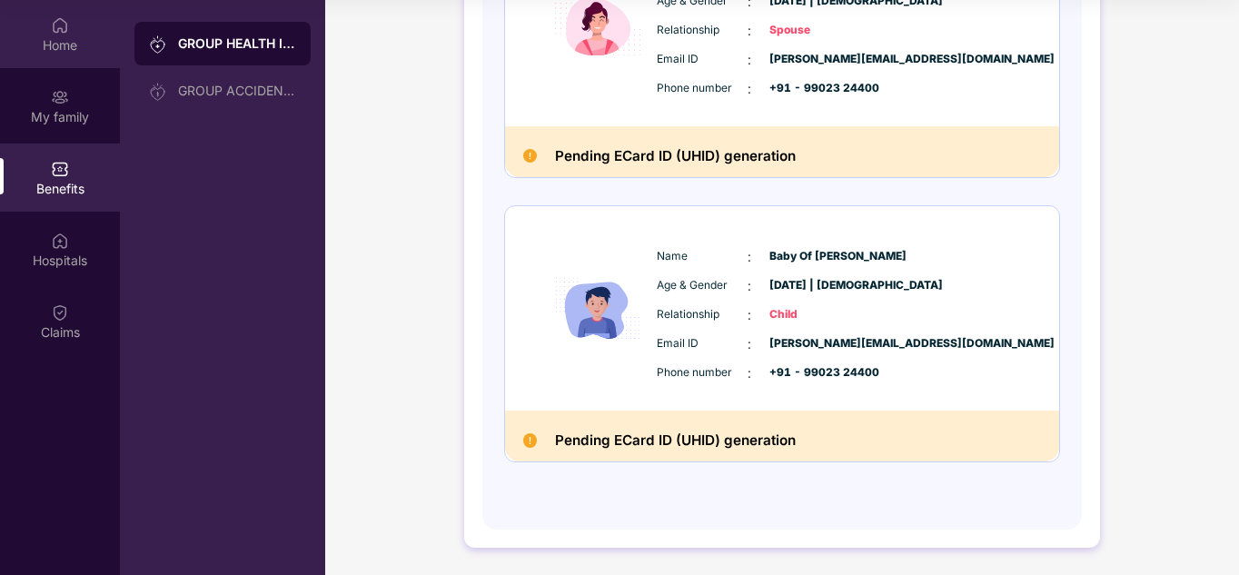
click at [54, 27] on img at bounding box center [60, 25] width 18 height 18
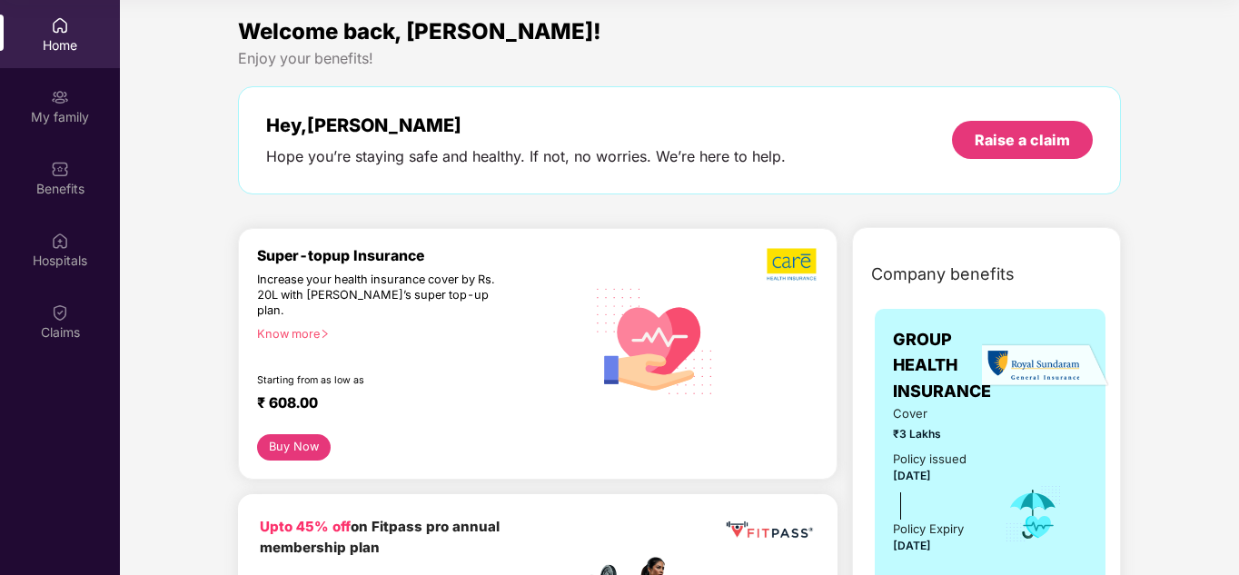
click at [54, 27] on img at bounding box center [60, 25] width 18 height 18
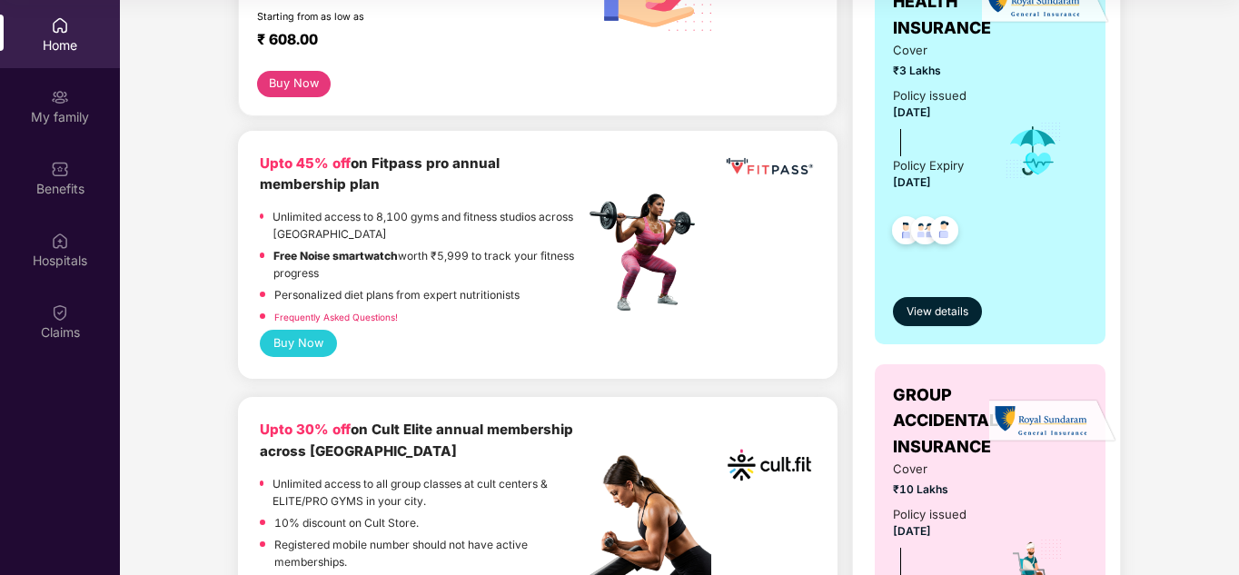
scroll to position [91, 0]
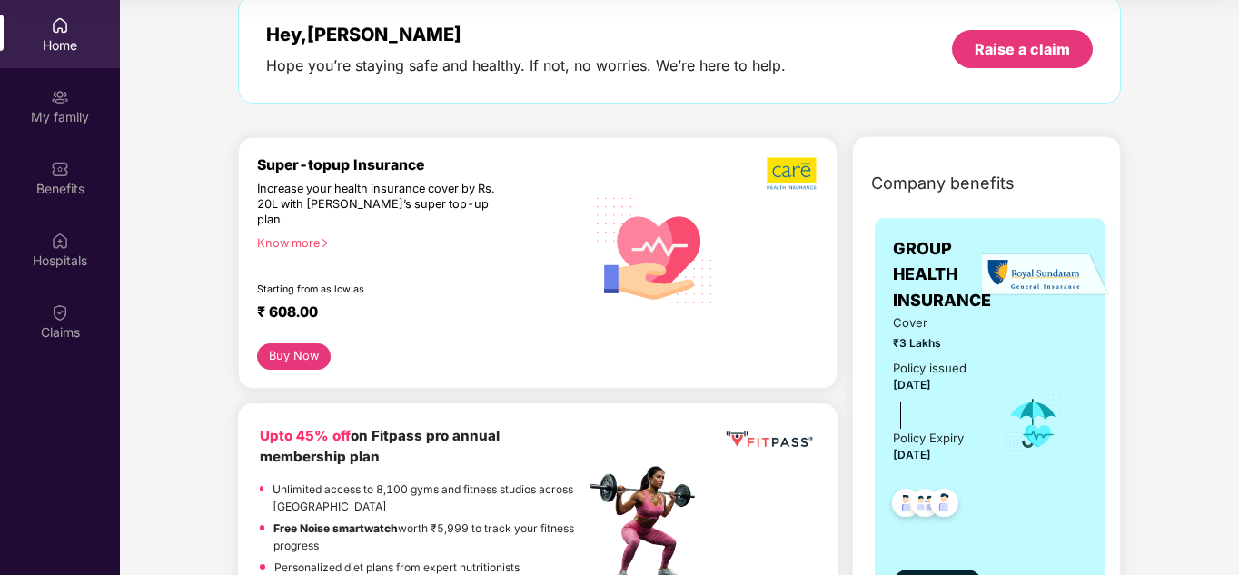
click at [931, 388] on span "[DATE]" at bounding box center [912, 385] width 38 height 14
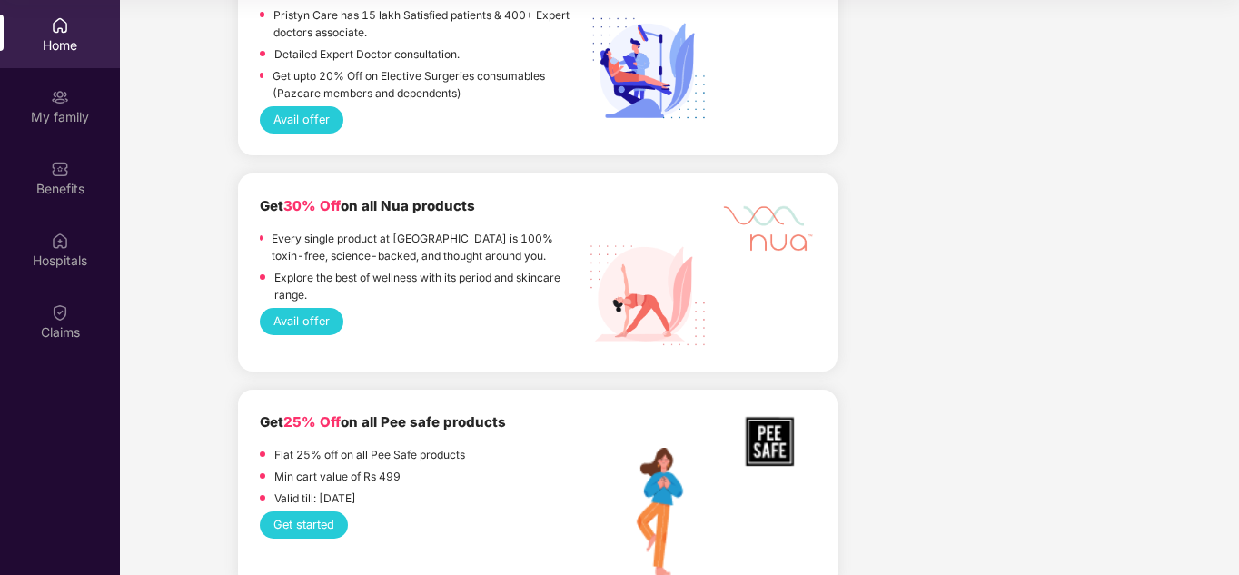
scroll to position [1726, 0]
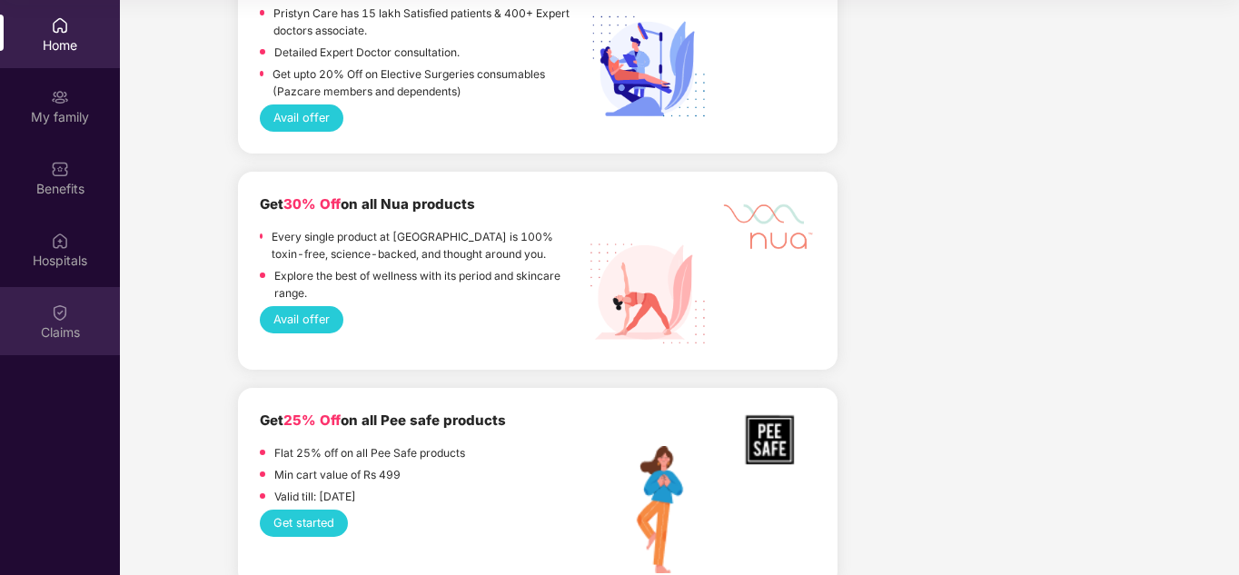
click at [70, 321] on div "Claims" at bounding box center [60, 321] width 120 height 68
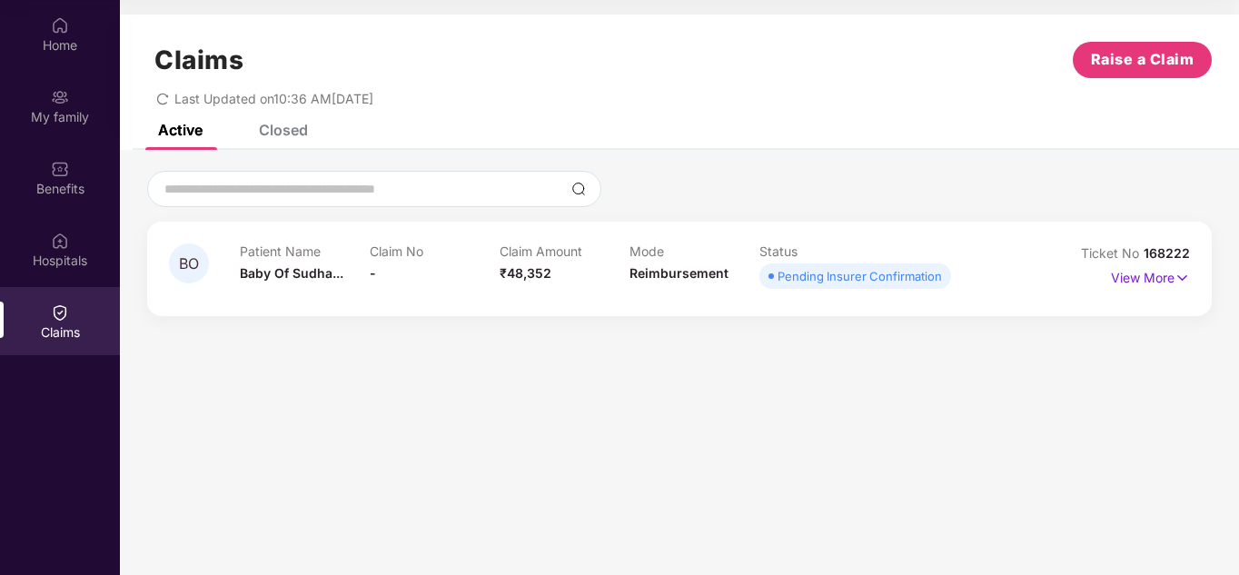
click at [839, 394] on section "Claims Raise a Claim Last Updated on 10:36 AM[DATE] Active Closed BO Patient Na…" at bounding box center [679, 287] width 1119 height 575
click at [870, 292] on div "Status Pending Insurer Confirmation" at bounding box center [824, 268] width 130 height 50
click at [1169, 281] on p "View More" at bounding box center [1150, 275] width 79 height 25
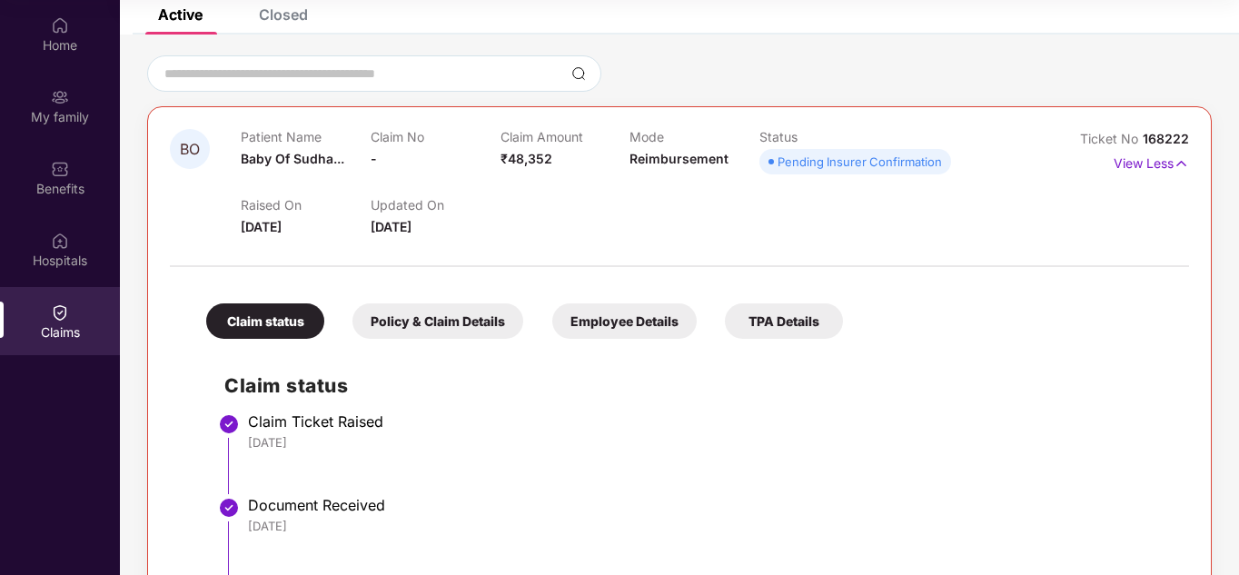
scroll to position [294, 0]
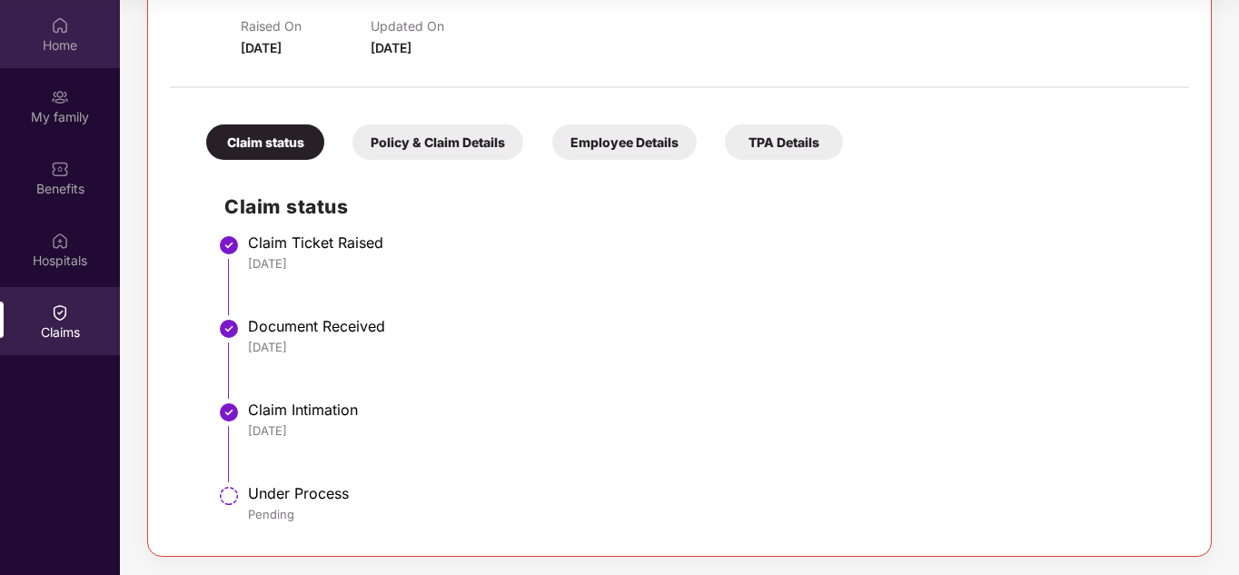
click at [64, 27] on img at bounding box center [60, 25] width 18 height 18
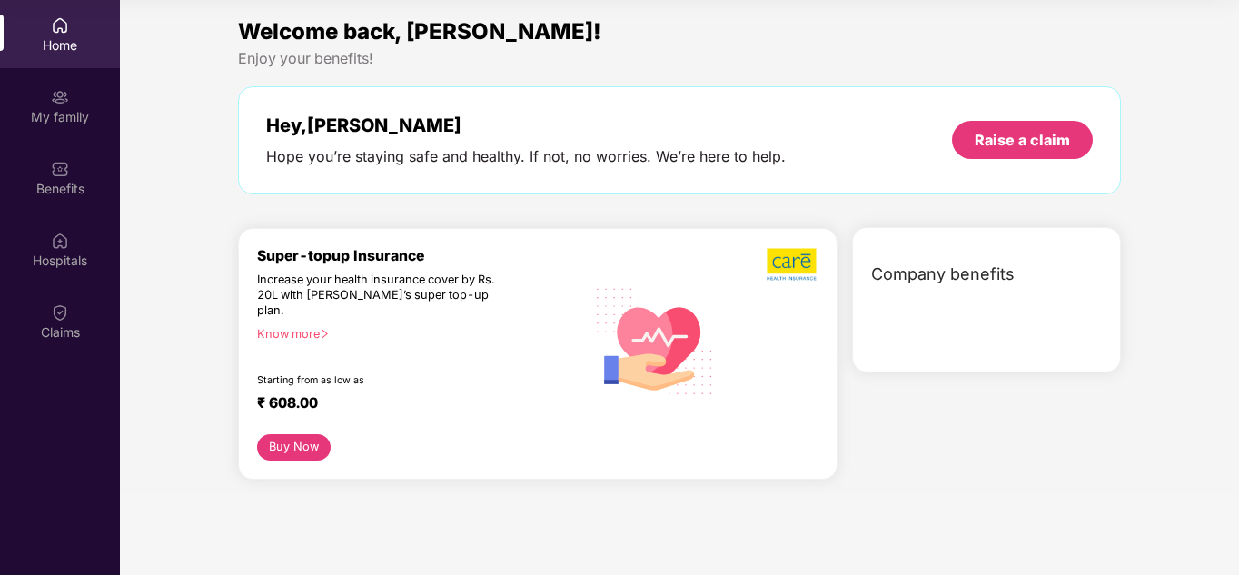
click at [64, 27] on img at bounding box center [60, 25] width 18 height 18
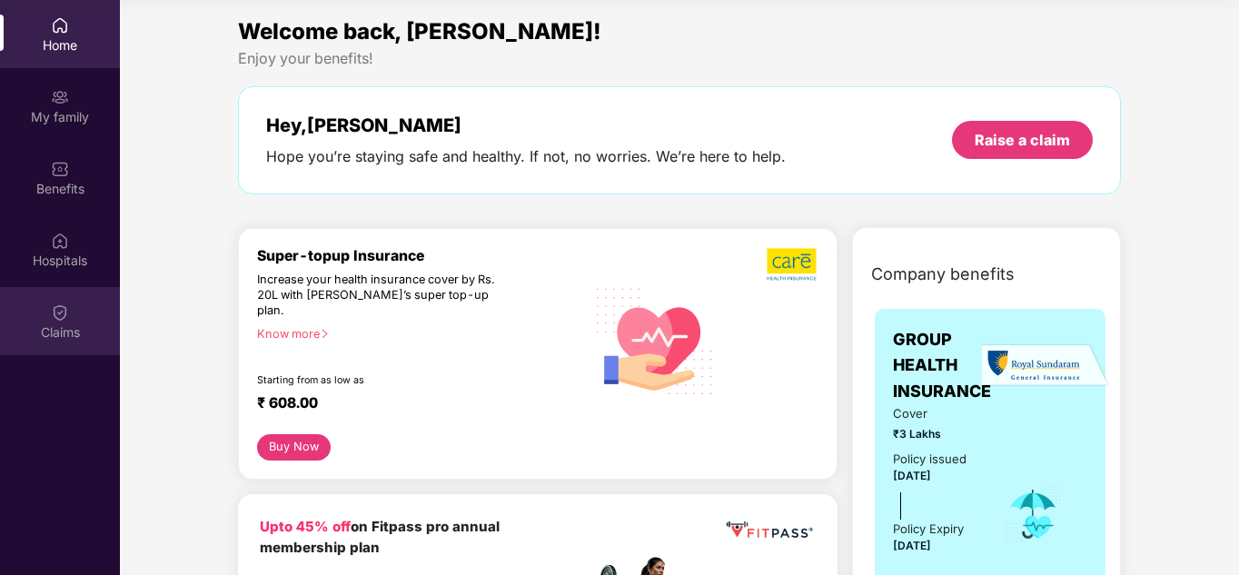
click at [70, 313] on div "Claims" at bounding box center [60, 321] width 120 height 68
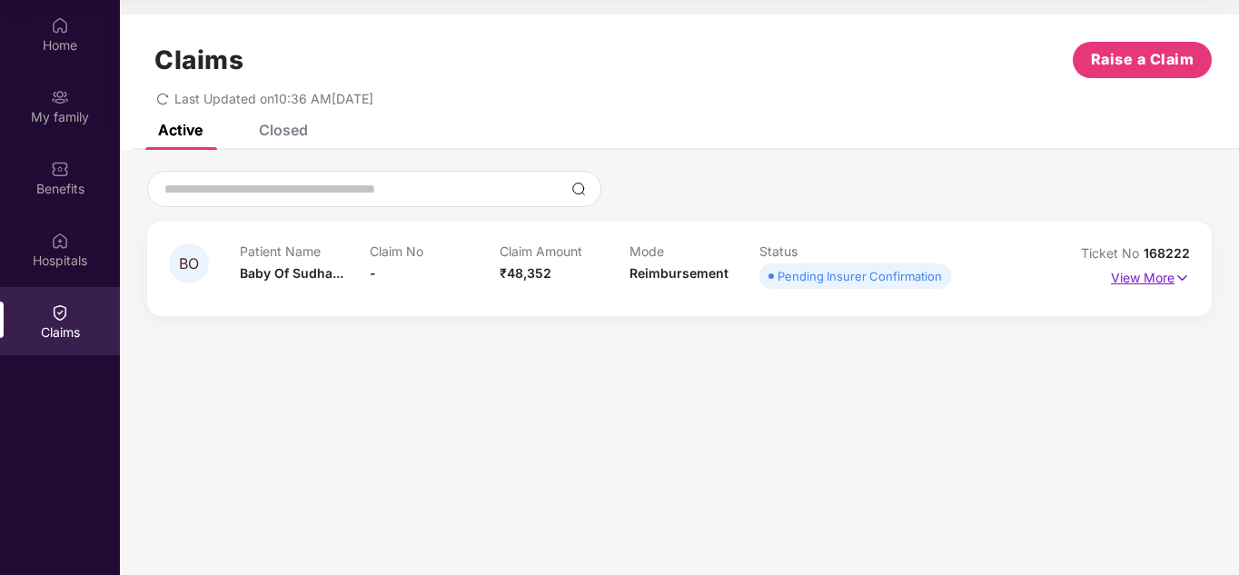
click at [1164, 277] on p "View More" at bounding box center [1150, 275] width 79 height 25
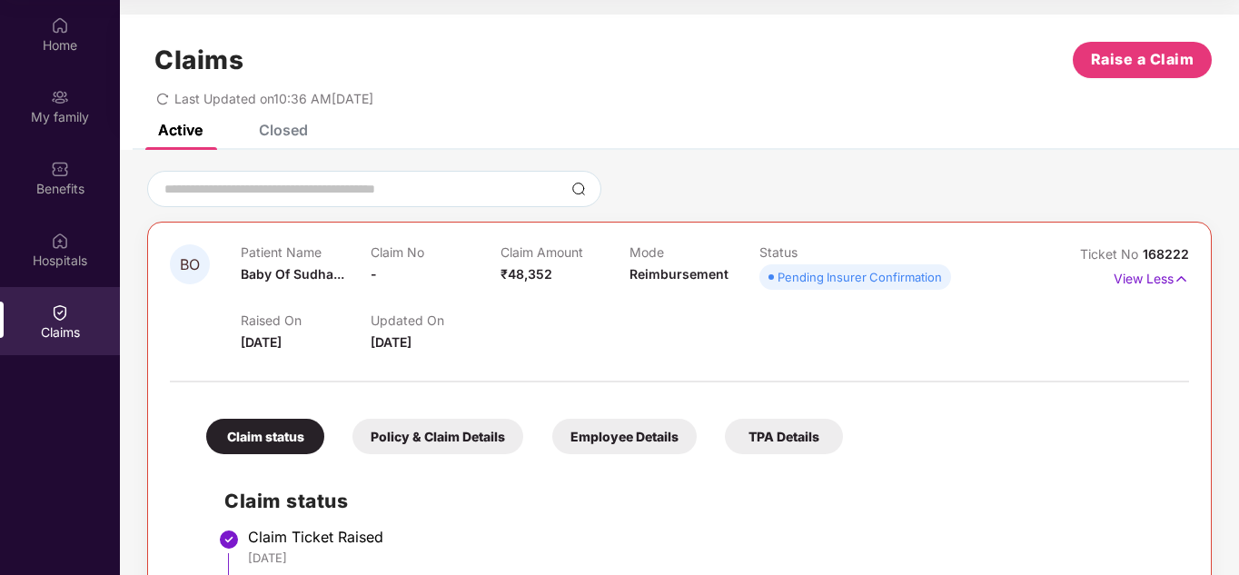
click at [297, 134] on div "Closed" at bounding box center [283, 130] width 49 height 18
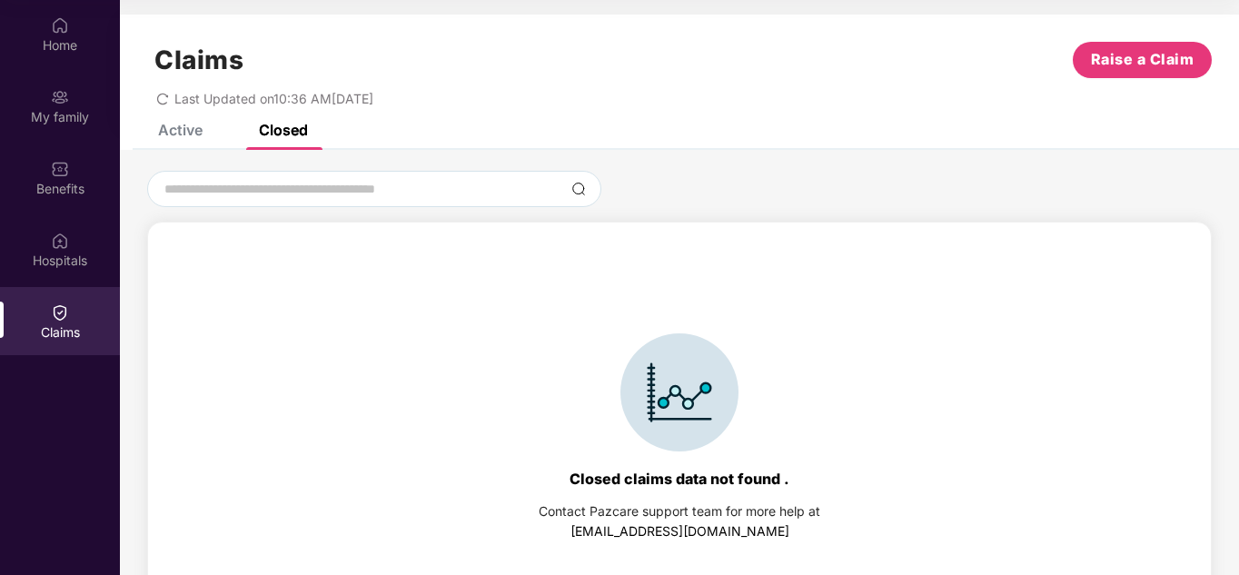
click at [171, 127] on div "Active" at bounding box center [180, 130] width 45 height 18
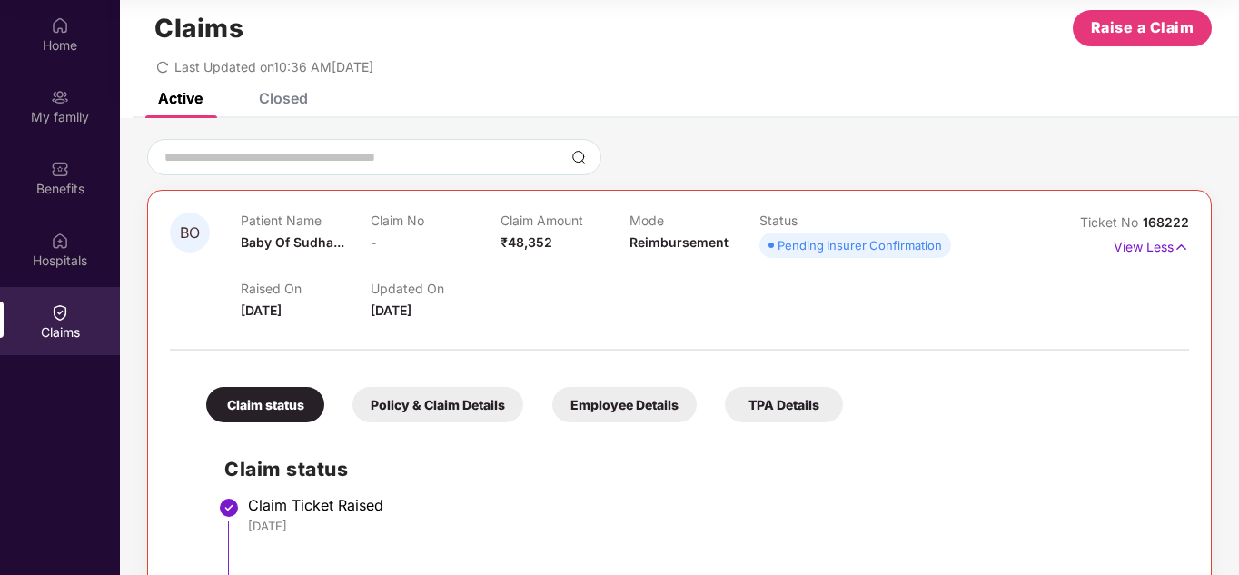
scroll to position [22, 0]
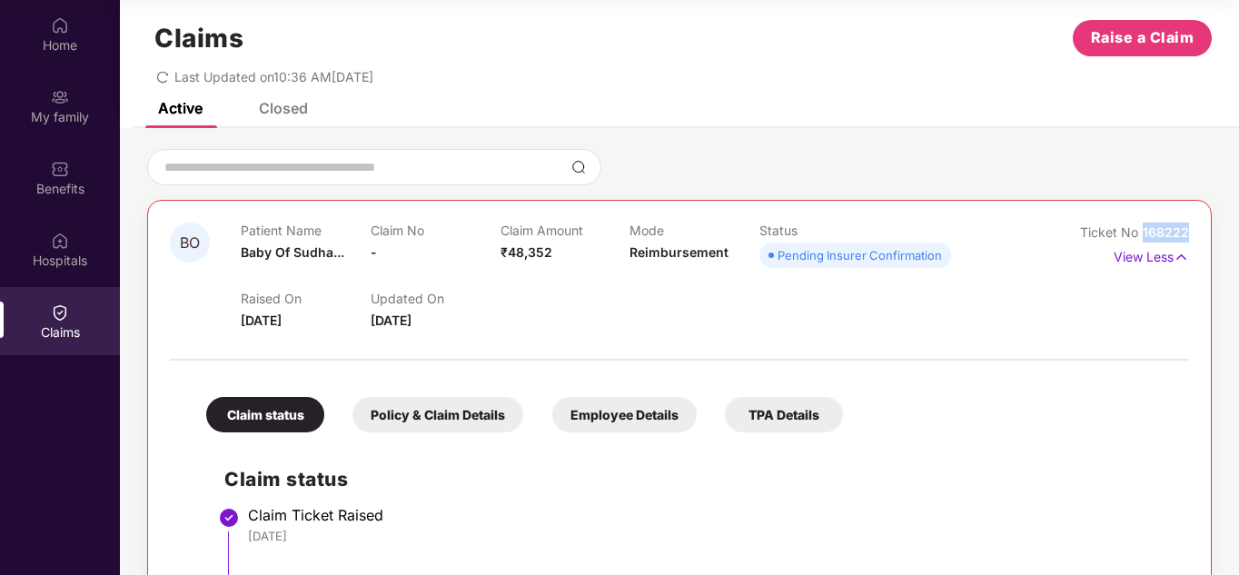
drag, startPoint x: 1143, startPoint y: 229, endPoint x: 1192, endPoint y: 223, distance: 49.5
click at [1192, 223] on div "BO Patient Name Baby Of Sudha... Claim No - Claim Amount ₹48,352 Mode Reimburse…" at bounding box center [679, 514] width 1064 height 629
copy span "168222"
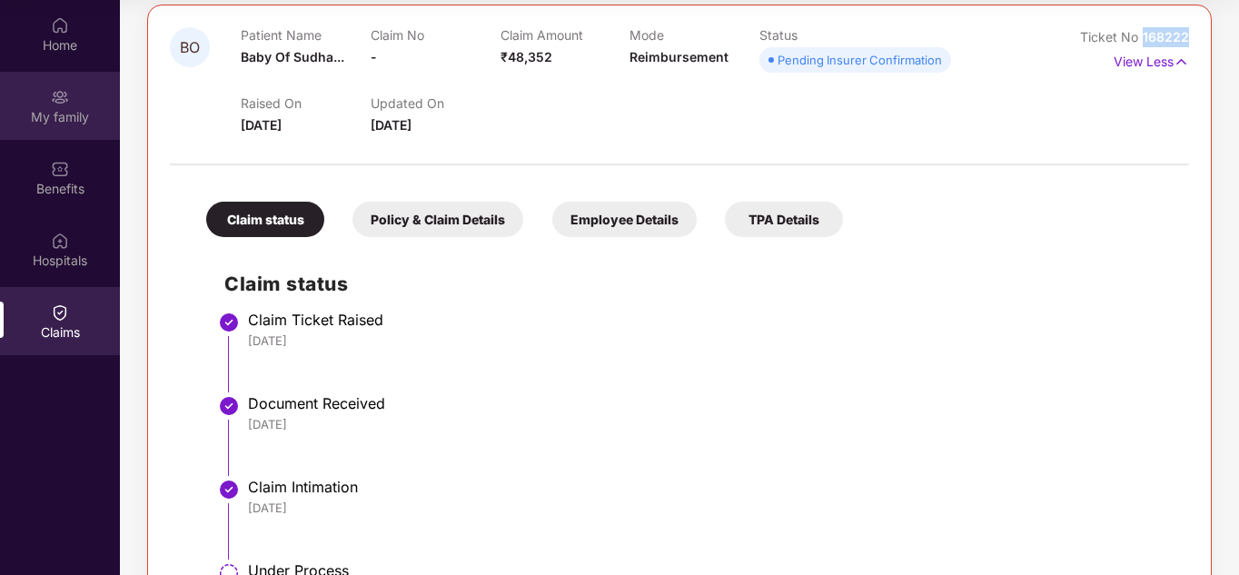
scroll to position [113, 0]
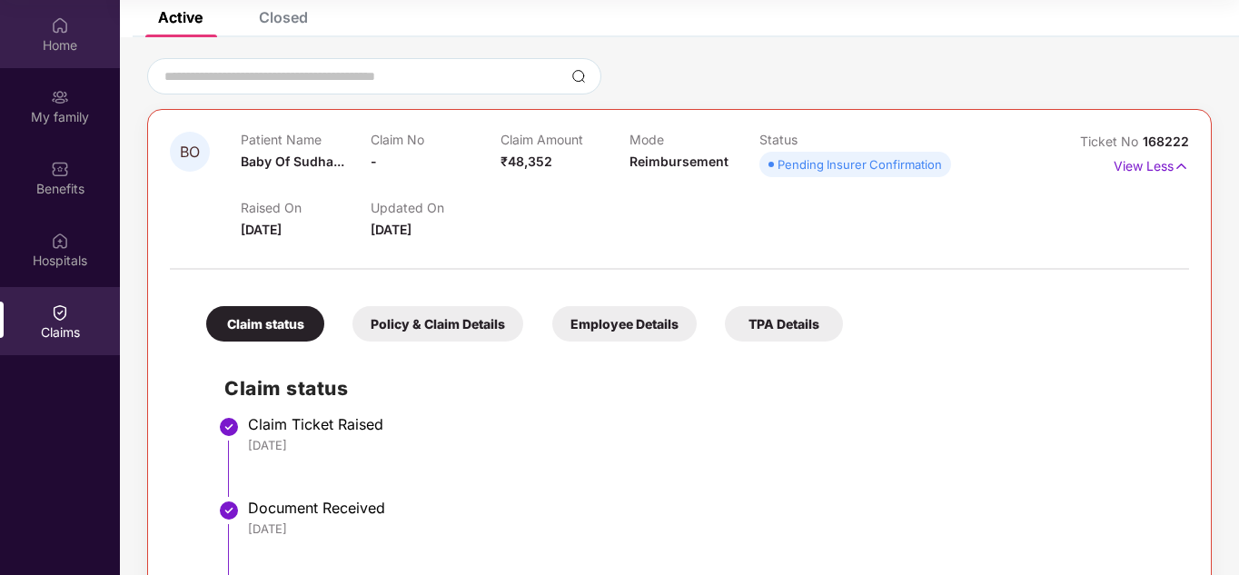
click at [69, 47] on div "Home" at bounding box center [60, 45] width 120 height 18
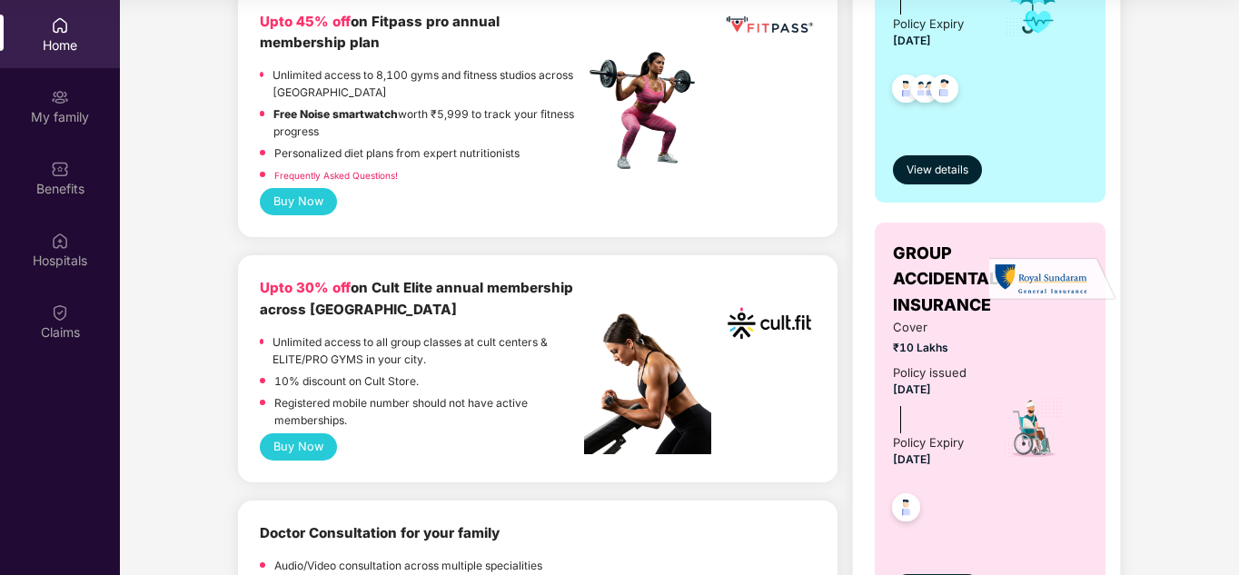
scroll to position [817, 0]
